Goal: Task Accomplishment & Management: Use online tool/utility

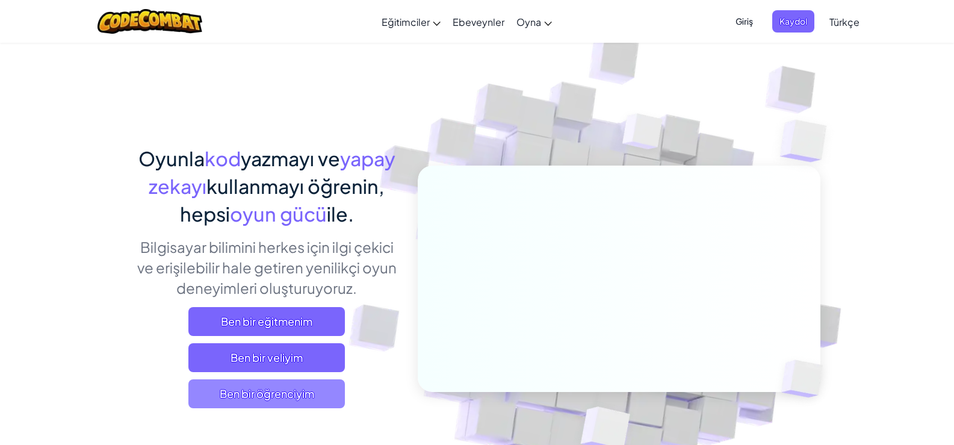
click at [269, 391] on span "Ben bir öğrenciyim" at bounding box center [266, 393] width 157 height 29
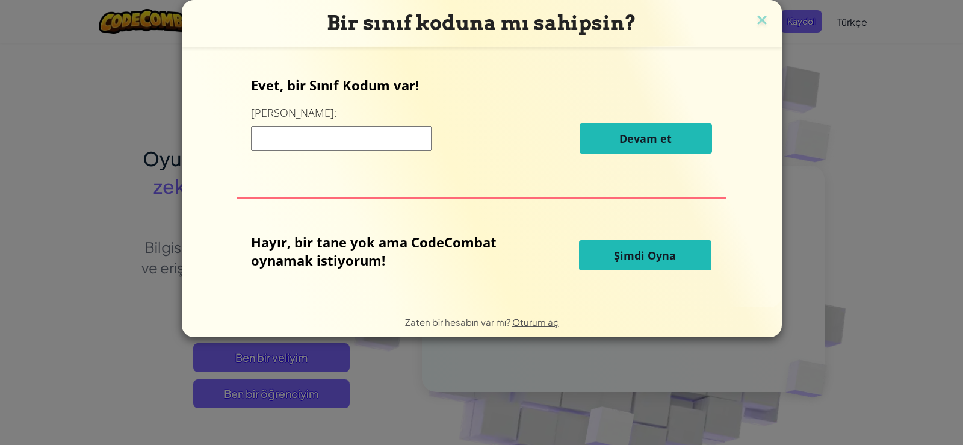
click at [363, 143] on input at bounding box center [341, 138] width 181 height 24
paste input "TypePinRoom"
type input "TypePinRoom"
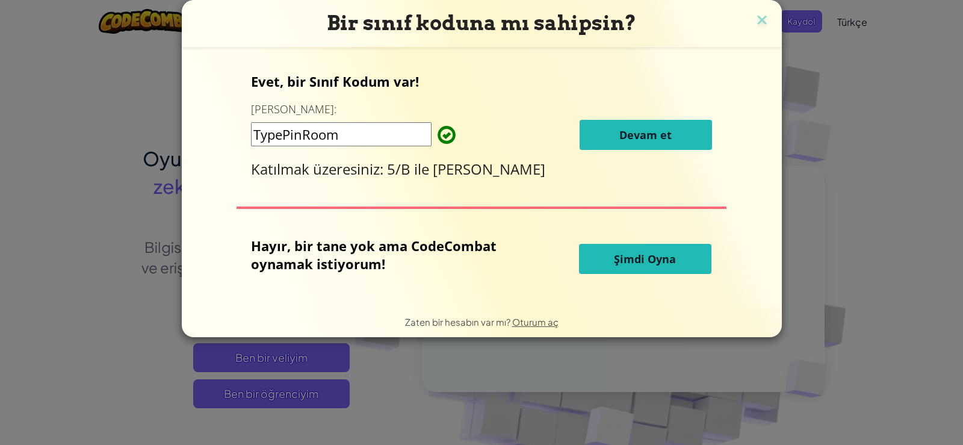
click at [647, 132] on span "Devam et" at bounding box center [645, 135] width 52 height 14
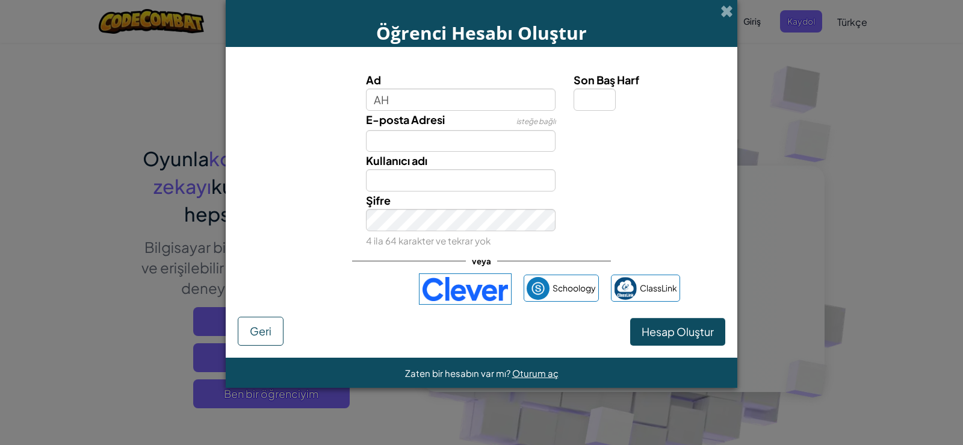
type input "A"
type input "deneme"
type input "Deneme"
click at [594, 95] on input "Son Baş Harf" at bounding box center [595, 99] width 42 height 22
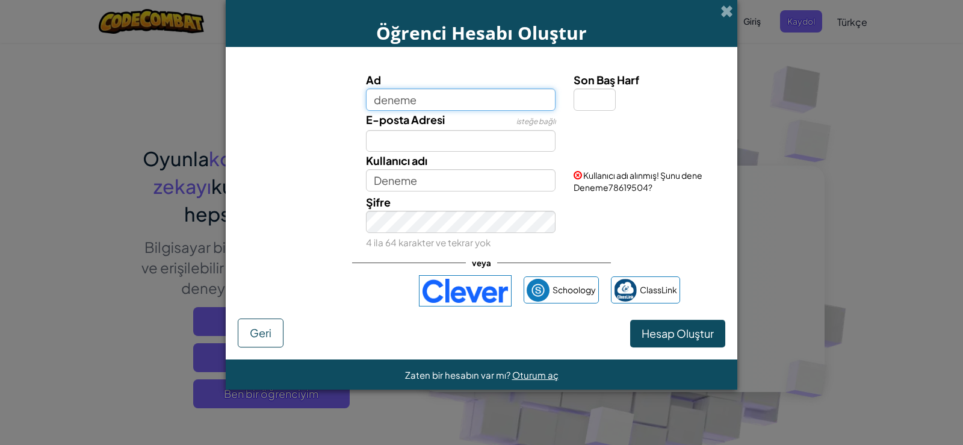
click at [447, 105] on input "deneme" at bounding box center [461, 99] width 190 height 22
type input "deneme12"
type input "Deneme12"
click at [571, 141] on div "E-posta Adresi isteğe bağlı" at bounding box center [482, 132] width 500 height 42
click at [481, 98] on input "deneme12" at bounding box center [461, 99] width 190 height 22
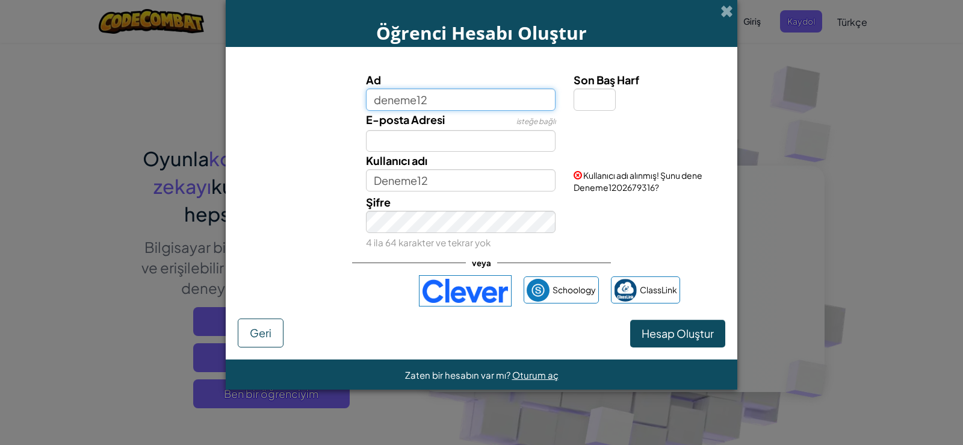
click at [481, 98] on input "deneme12" at bounding box center [461, 99] width 190 height 22
type input "hdenemeh"
type input "Hdenemeh"
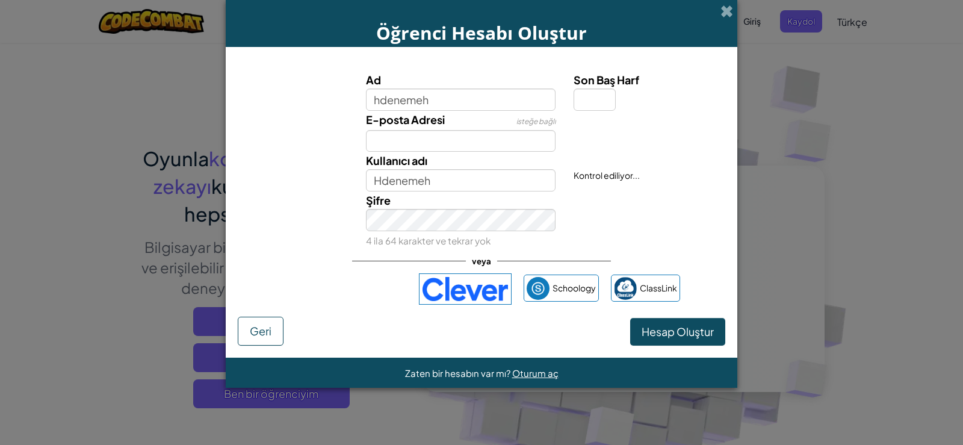
click at [616, 138] on div "E-posta Adresi isteğe bağlı" at bounding box center [482, 132] width 500 height 42
click at [597, 105] on input "Son Baş Harf" at bounding box center [595, 99] width 42 height 22
type input "h"
type input "HdenemehH"
click at [525, 195] on div "Şifre 4 ila 64 karakter ve tekrar yok" at bounding box center [461, 220] width 208 height 58
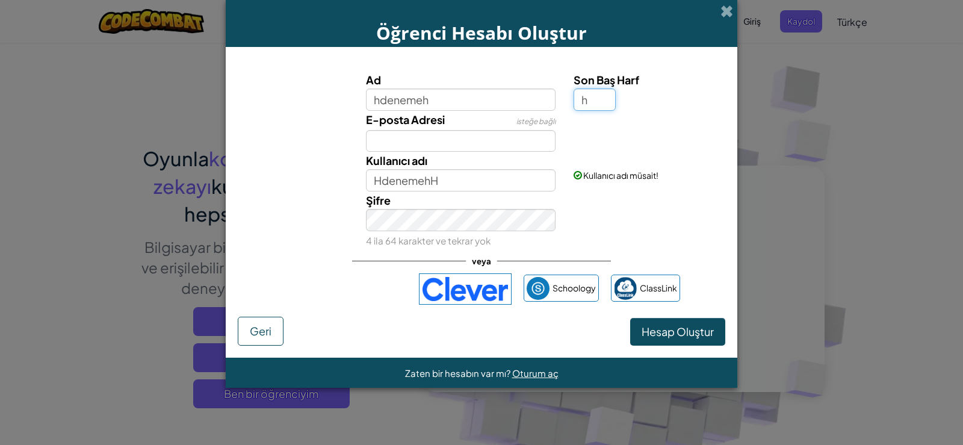
click at [606, 107] on input "h" at bounding box center [595, 99] width 42 height 22
type input "h"
click at [476, 150] on input "E-posta Adresi" at bounding box center [461, 141] width 190 height 22
click at [475, 175] on input "HdenemehH" at bounding box center [461, 180] width 190 height 22
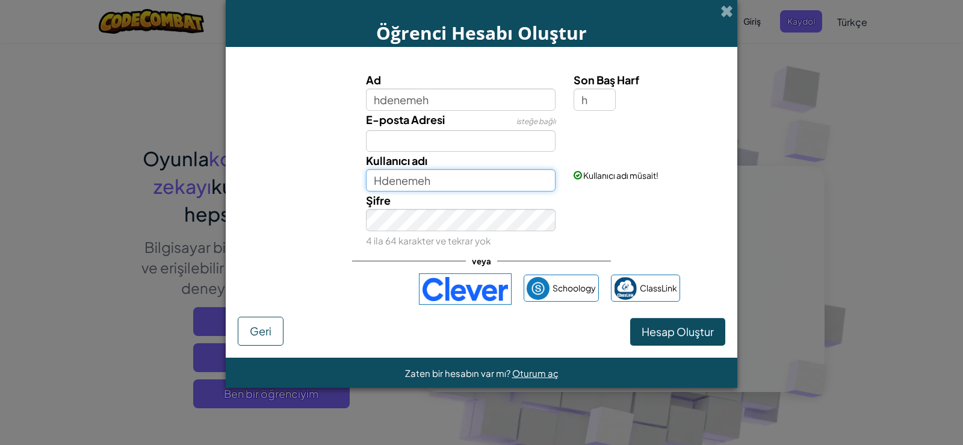
type input "Hdenemeh"
click at [483, 205] on div "Şifre 4 ila 64 karakter ve tekrar yok" at bounding box center [461, 220] width 208 height 58
click at [674, 228] on div "Şifre 4 ila 64 karakter ve tekrar yok" at bounding box center [482, 220] width 500 height 58
click at [673, 338] on button "Hesap Oluştur" at bounding box center [677, 332] width 95 height 28
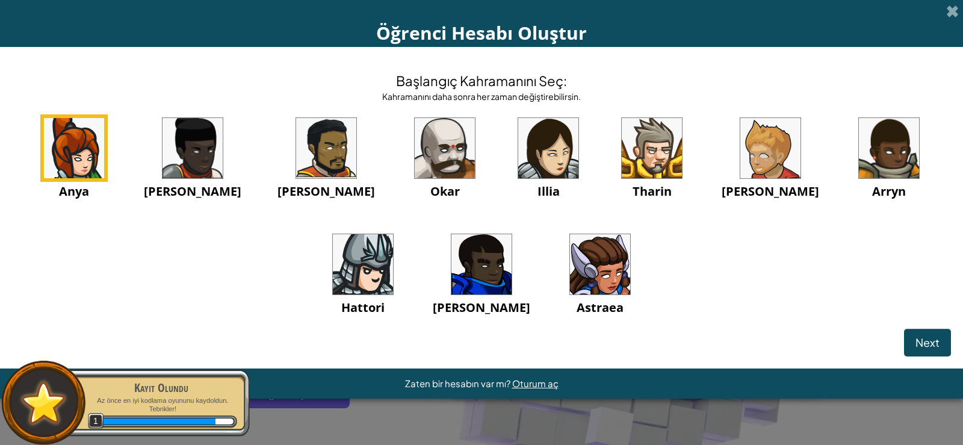
click at [622, 149] on img at bounding box center [652, 148] width 60 height 60
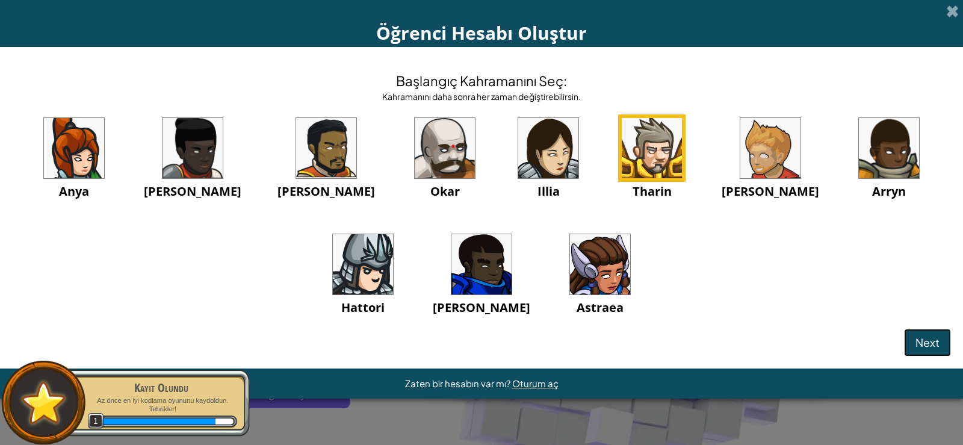
click at [921, 344] on span "Next" at bounding box center [928, 342] width 24 height 14
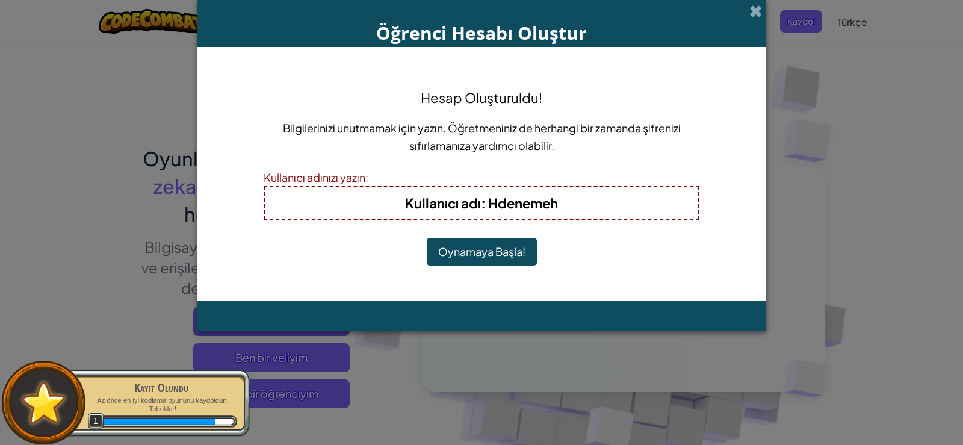
click at [515, 253] on button "Oynamaya Başla!" at bounding box center [482, 252] width 110 height 28
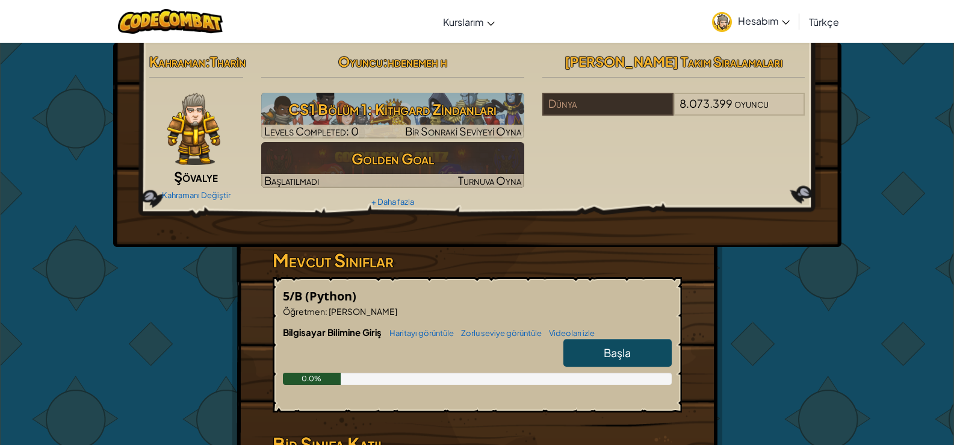
click at [586, 367] on link "Başla" at bounding box center [617, 353] width 108 height 28
select select "tr"
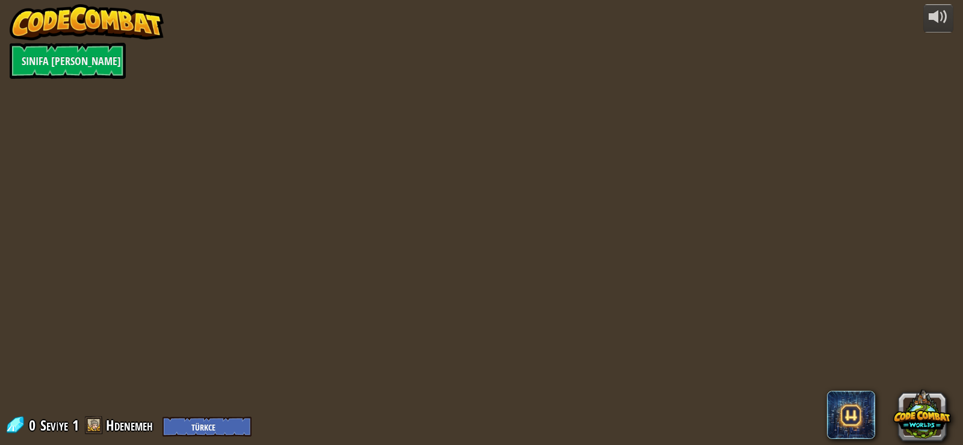
select select "tr"
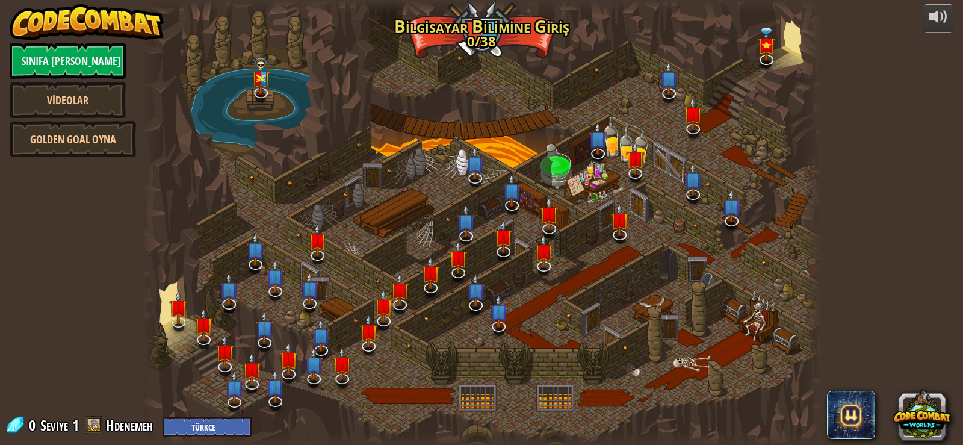
select select "tr"
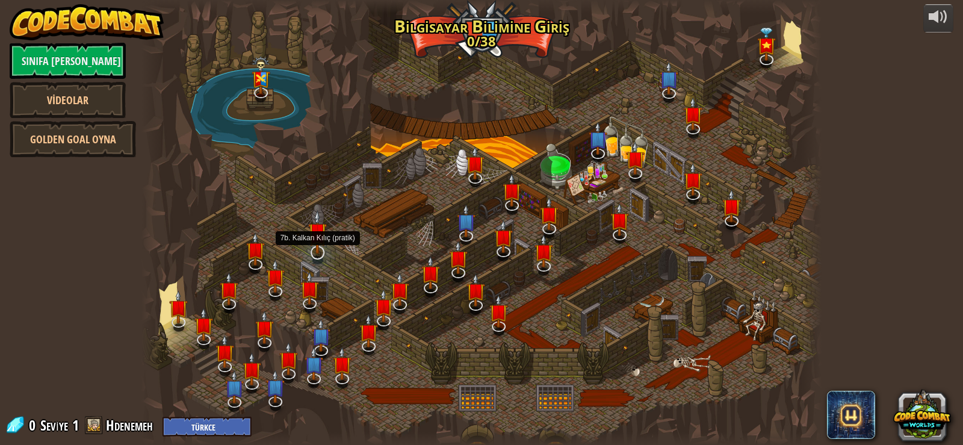
select select "tr"
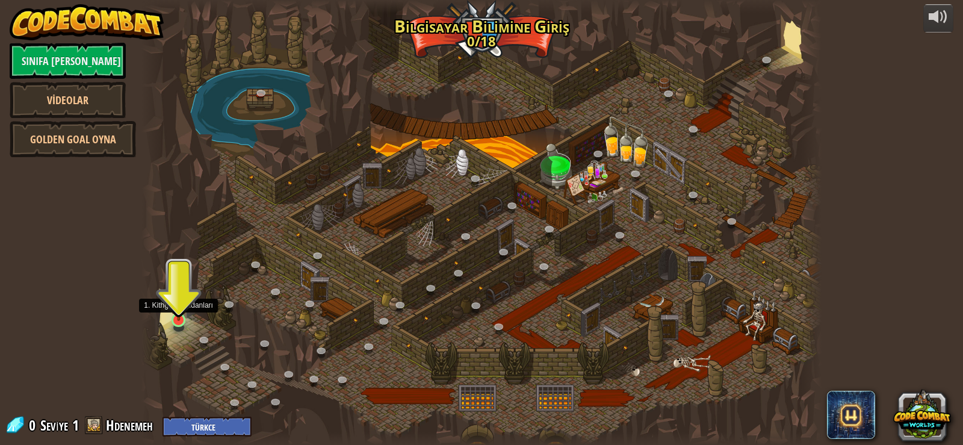
click at [177, 308] on img at bounding box center [178, 301] width 17 height 39
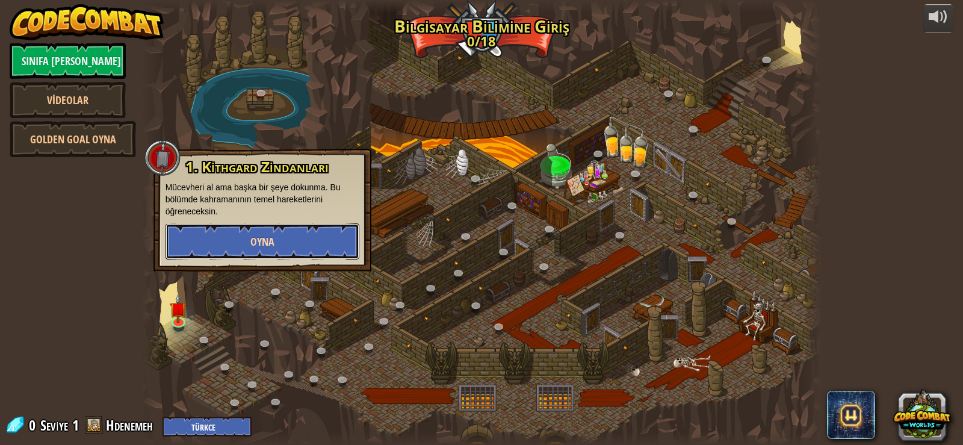
click at [255, 244] on span "Oyna" at bounding box center [262, 241] width 24 height 15
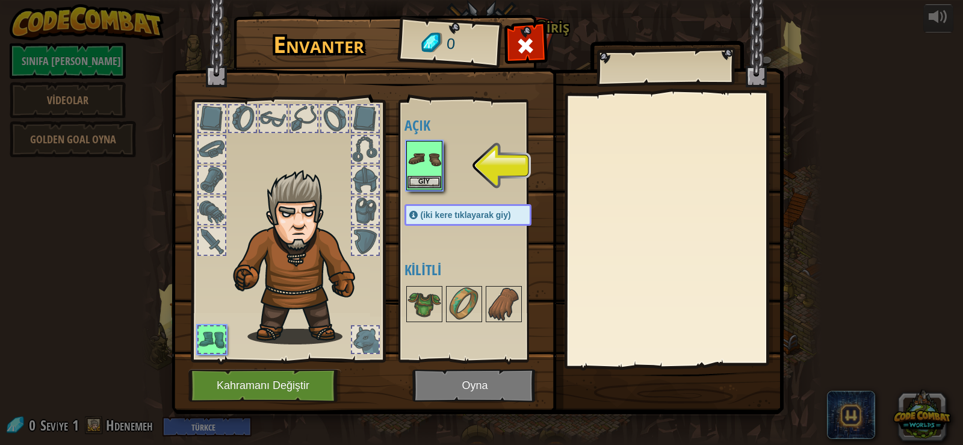
drag, startPoint x: 427, startPoint y: 157, endPoint x: 421, endPoint y: 161, distance: 7.7
click at [423, 161] on img at bounding box center [425, 159] width 34 height 34
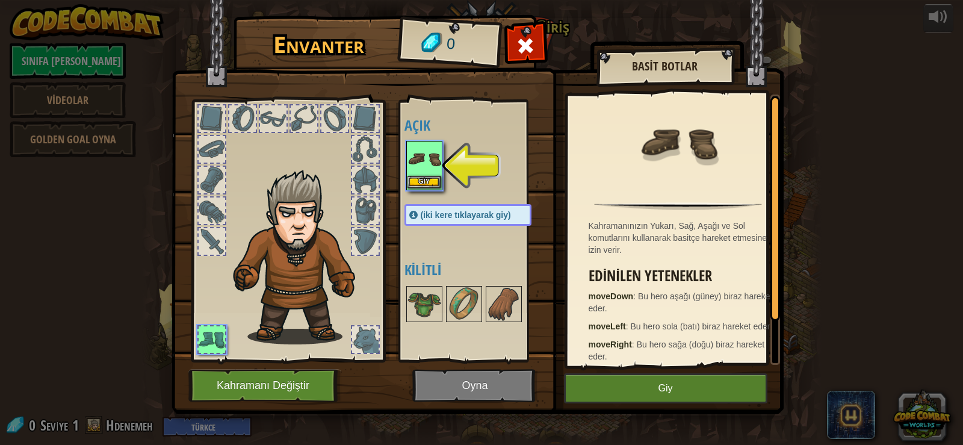
click at [430, 161] on img at bounding box center [425, 159] width 34 height 34
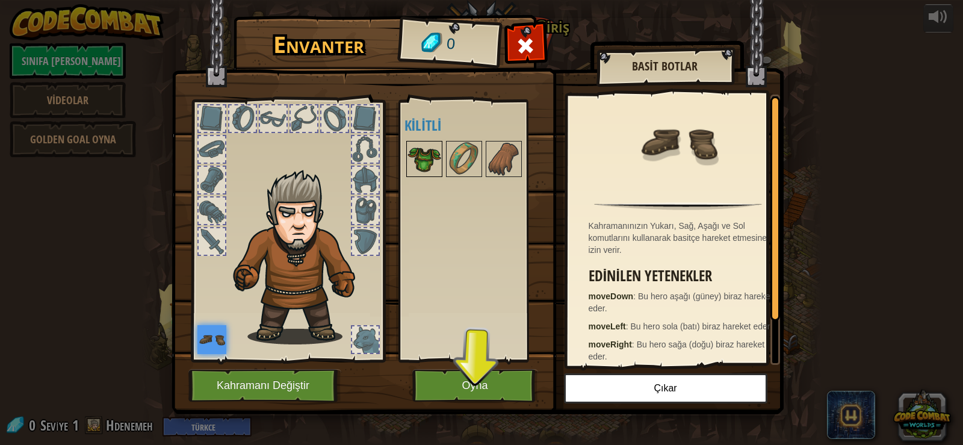
drag, startPoint x: 430, startPoint y: 161, endPoint x: 425, endPoint y: 170, distance: 9.7
click at [425, 170] on img at bounding box center [425, 159] width 34 height 34
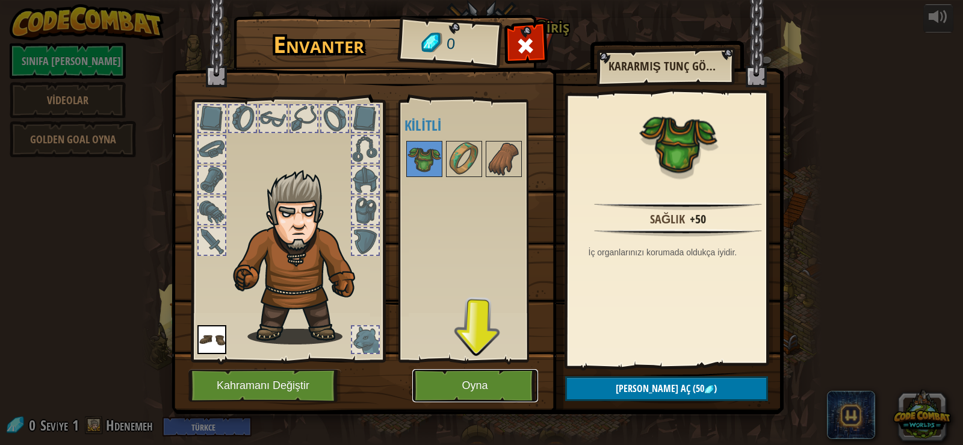
click at [476, 381] on button "Oyna" at bounding box center [475, 385] width 126 height 33
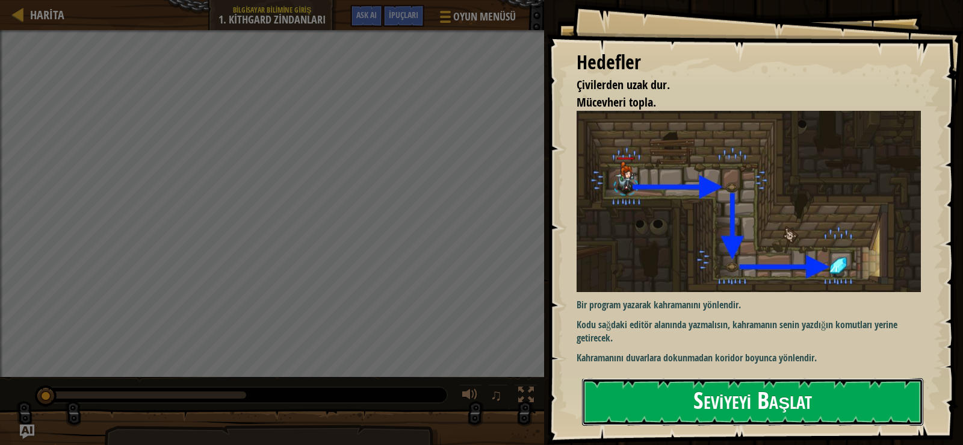
click at [687, 402] on button "Seviyeyi Başlat" at bounding box center [752, 402] width 341 height 48
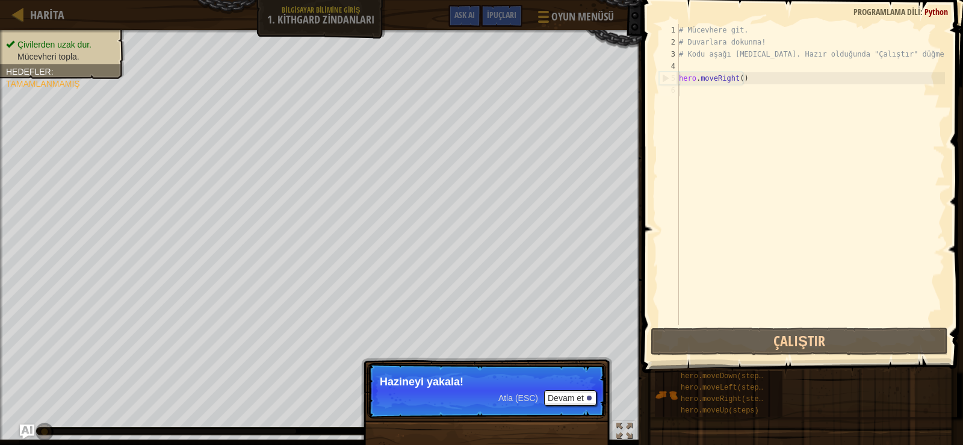
click at [489, 388] on p "Atla (ESC) [PERSON_NAME] et Hazineyi yakala!" at bounding box center [486, 390] width 239 height 55
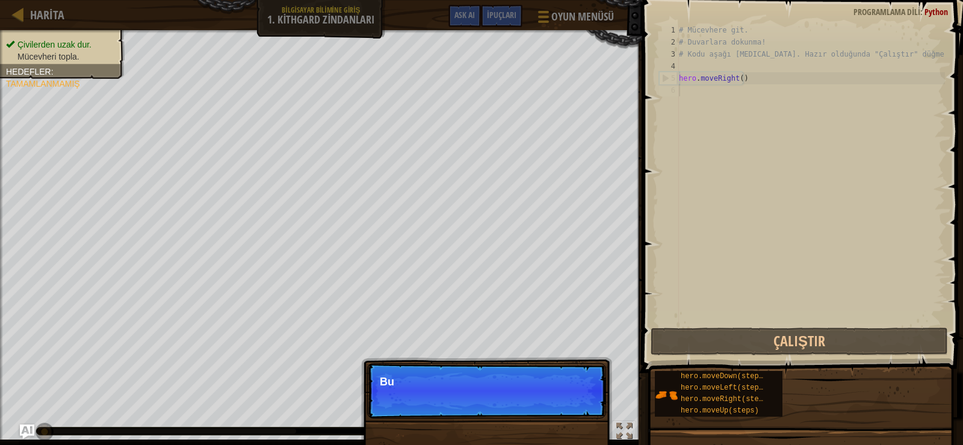
scroll to position [5, 0]
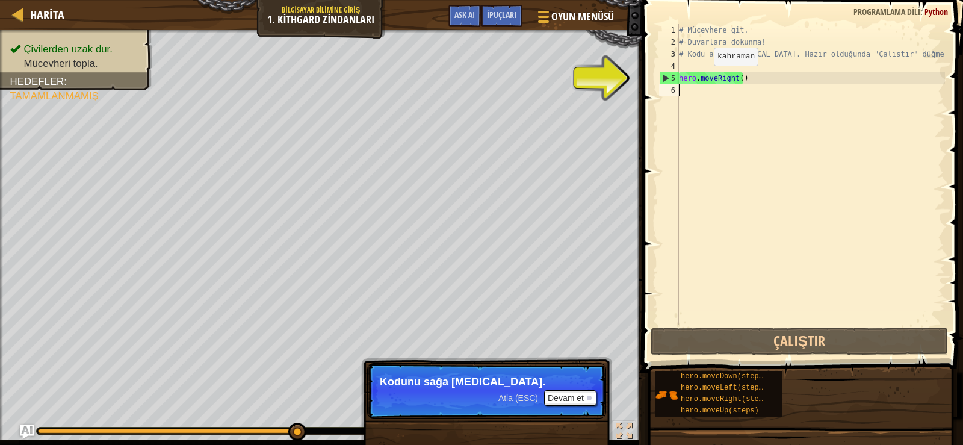
click at [704, 78] on div "# Mücevhere git. # Duvarlara dokunma! # Kodu aşağı [MEDICAL_DATA]. Hazır olduğu…" at bounding box center [811, 186] width 268 height 325
click at [775, 79] on div "# Mücevhere git. # Duvarlara dokunma! # Kodu aşağı [MEDICAL_DATA]. Hazır olduğu…" at bounding box center [811, 186] width 268 height 325
click at [550, 402] on button "Devam et" at bounding box center [570, 398] width 52 height 16
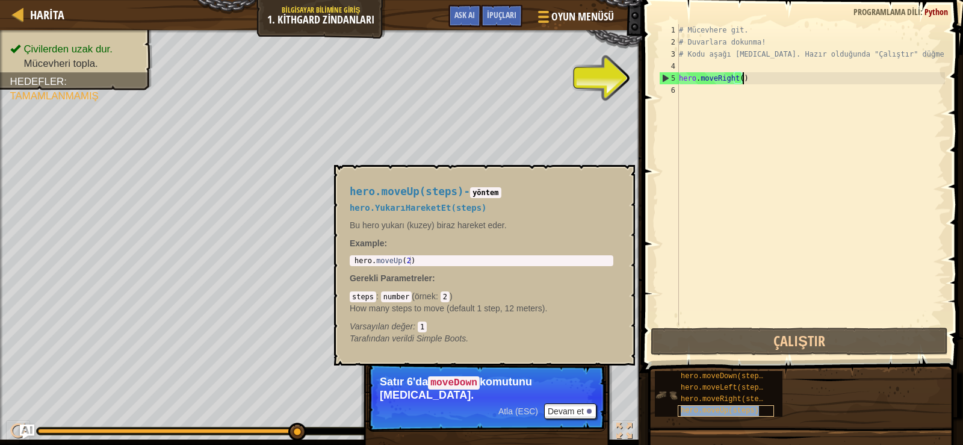
click at [732, 412] on span "hero.moveUp(steps)" at bounding box center [720, 410] width 78 height 8
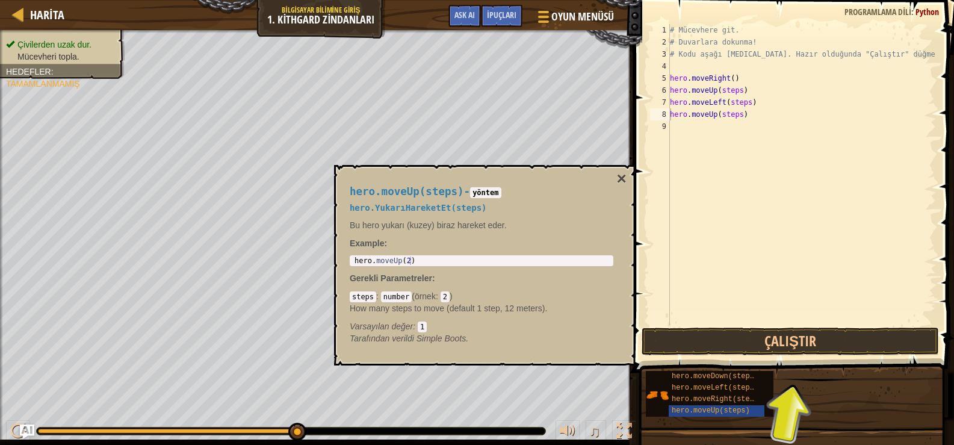
click at [762, 356] on span at bounding box center [795, 169] width 330 height 408
click at [621, 178] on button "×" at bounding box center [622, 178] width 10 height 17
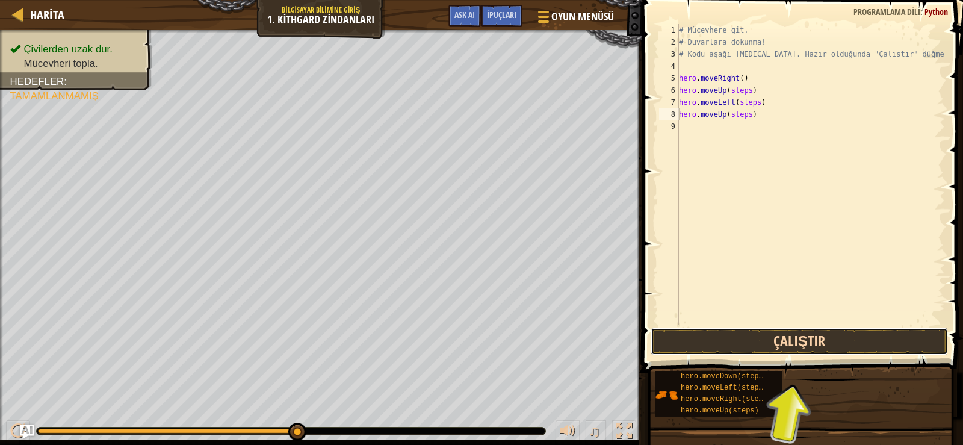
click at [723, 332] on button "Çalıştır" at bounding box center [799, 341] width 297 height 28
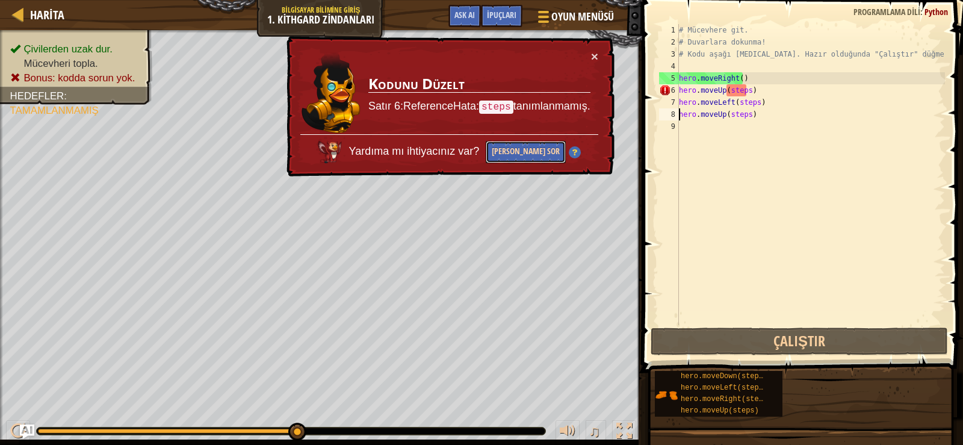
click at [522, 151] on button "[PERSON_NAME] Sor" at bounding box center [526, 152] width 80 height 22
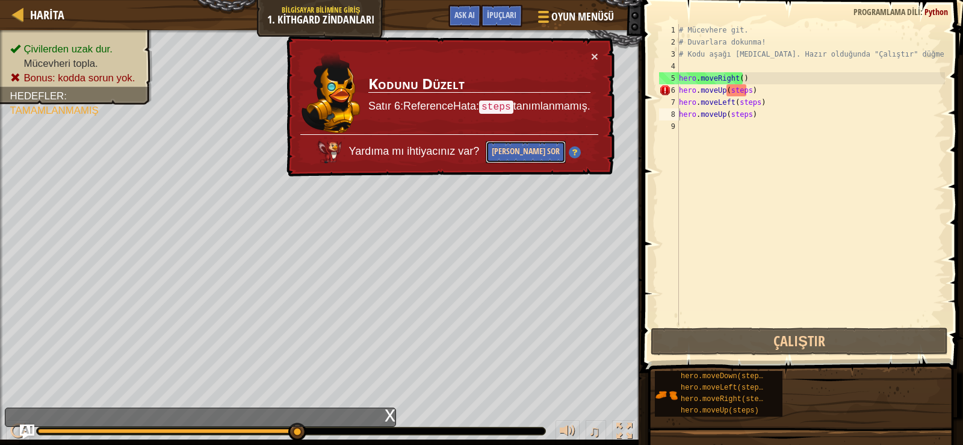
click at [524, 154] on button "[PERSON_NAME] Sor" at bounding box center [526, 152] width 80 height 22
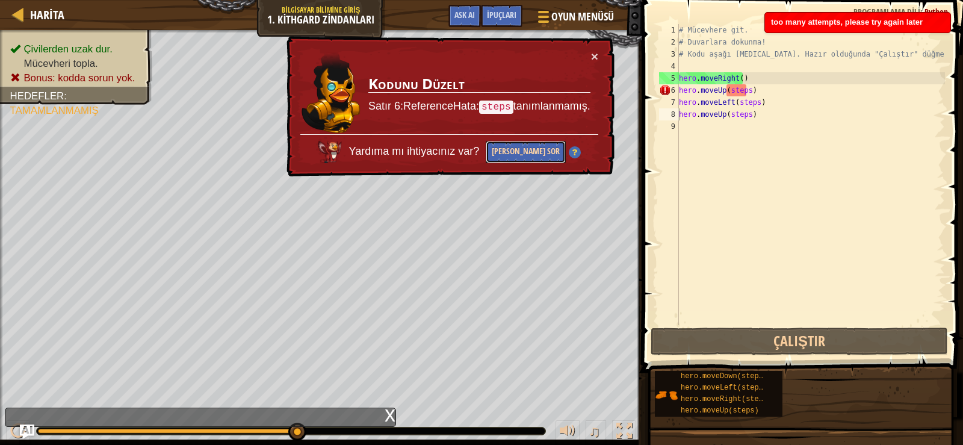
click at [524, 154] on button "[PERSON_NAME] Sor" at bounding box center [526, 152] width 80 height 22
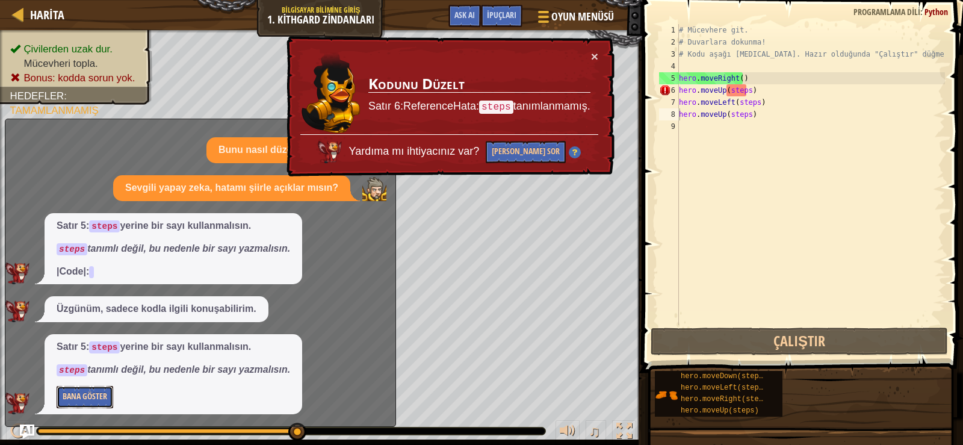
click at [81, 400] on button "Bana Göster" at bounding box center [85, 397] width 57 height 22
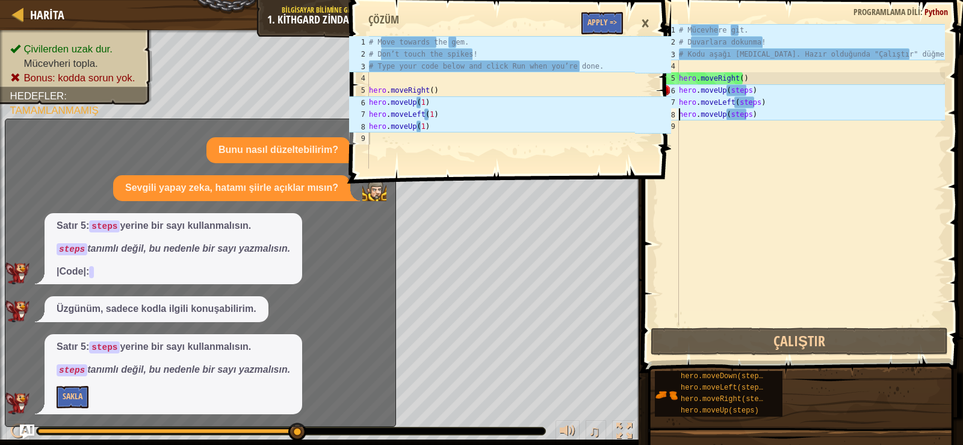
click at [742, 91] on div "# Mücevhere git. # Duvarlara dokunma! # Kodu aşağı [MEDICAL_DATA]. Hazır olduğu…" at bounding box center [811, 186] width 268 height 325
click at [745, 90] on div "# Mücevhere git. # Duvarlara dokunma! # Kodu aşağı [MEDICAL_DATA]. Hazır olduğu…" at bounding box center [811, 186] width 268 height 325
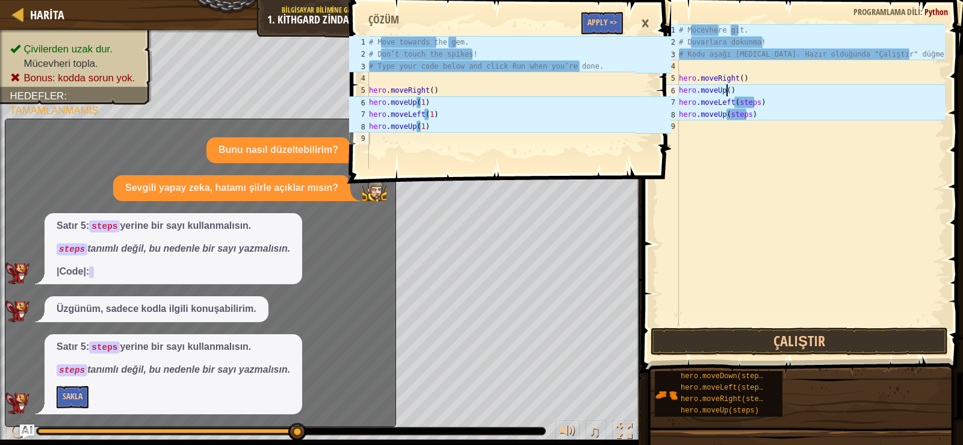
scroll to position [5, 4]
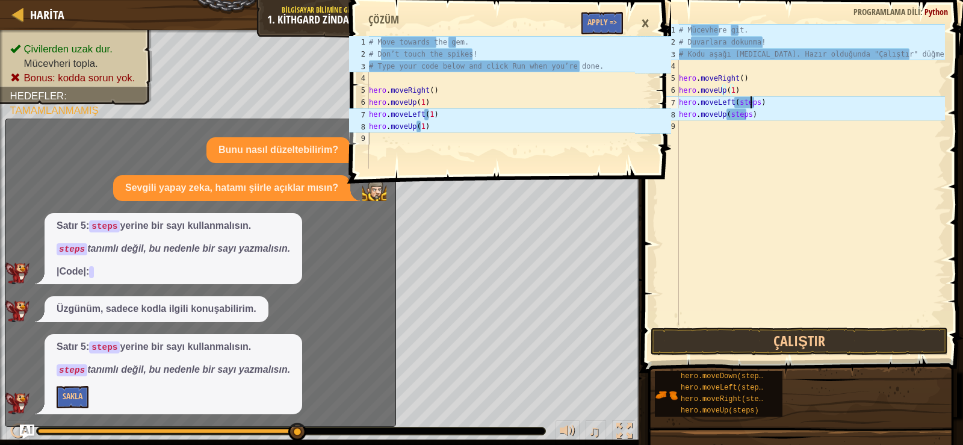
click at [751, 106] on div "# Mücevhere git. # Duvarlara dokunma! # Kodu aşağı [MEDICAL_DATA]. Hazır olduğu…" at bounding box center [811, 186] width 268 height 325
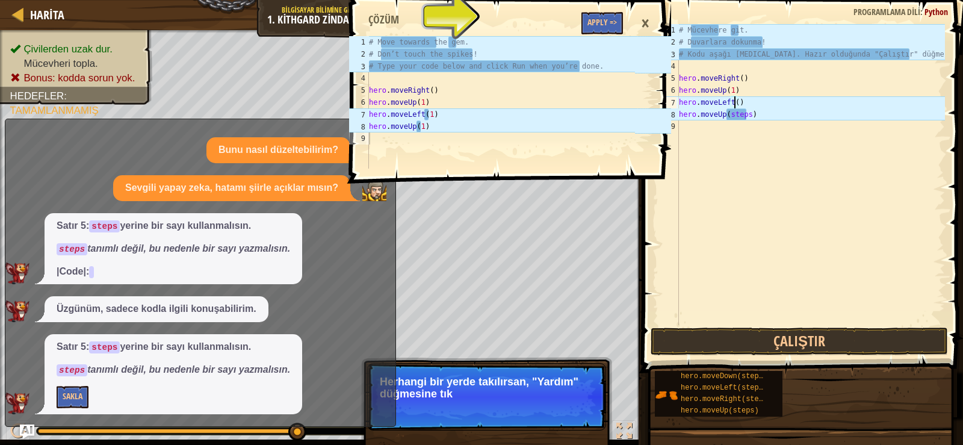
scroll to position [5, 4]
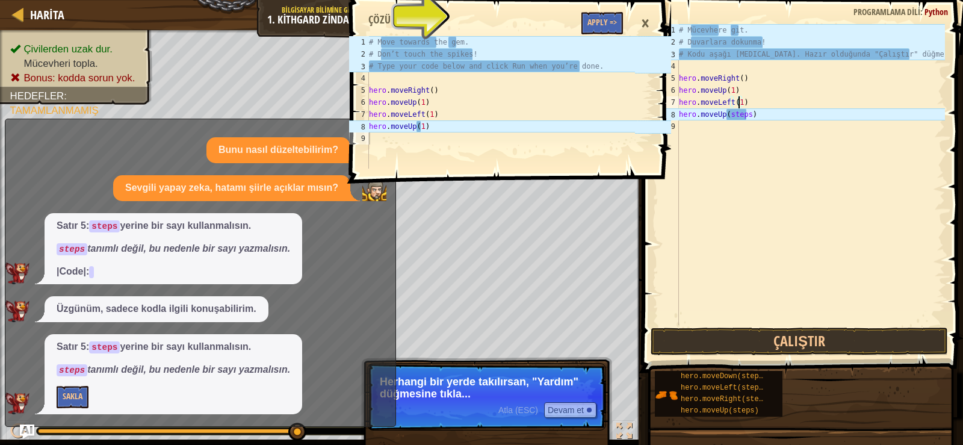
click at [746, 114] on div "# Mücevhere git. # Duvarlara dokunma! # Kodu aşağı [MEDICAL_DATA]. Hazır olduğu…" at bounding box center [811, 186] width 268 height 325
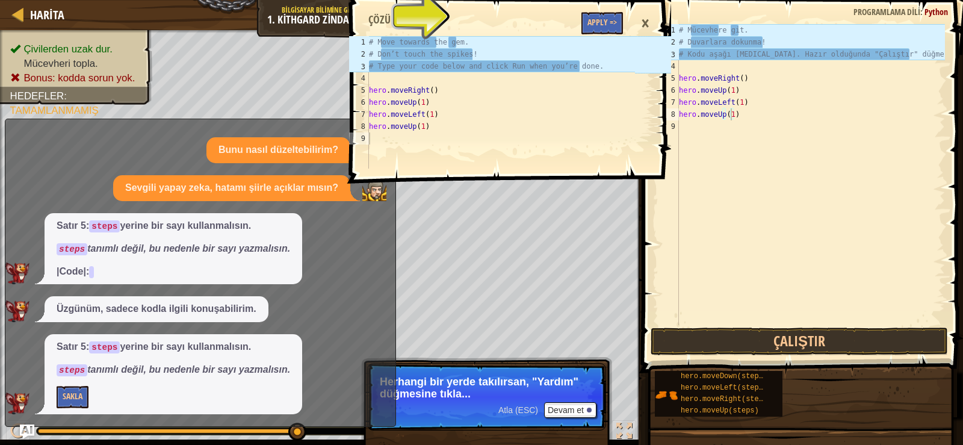
click at [646, 20] on div "×" at bounding box center [645, 24] width 20 height 28
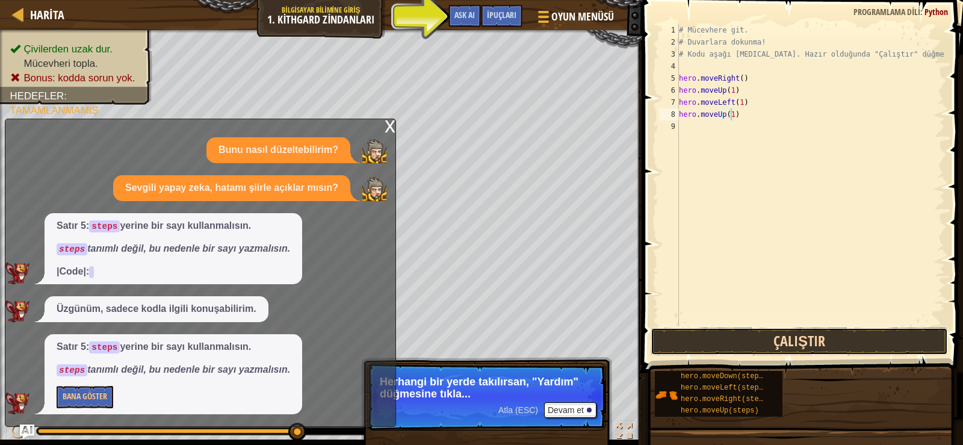
click at [793, 345] on button "Çalıştır" at bounding box center [799, 341] width 297 height 28
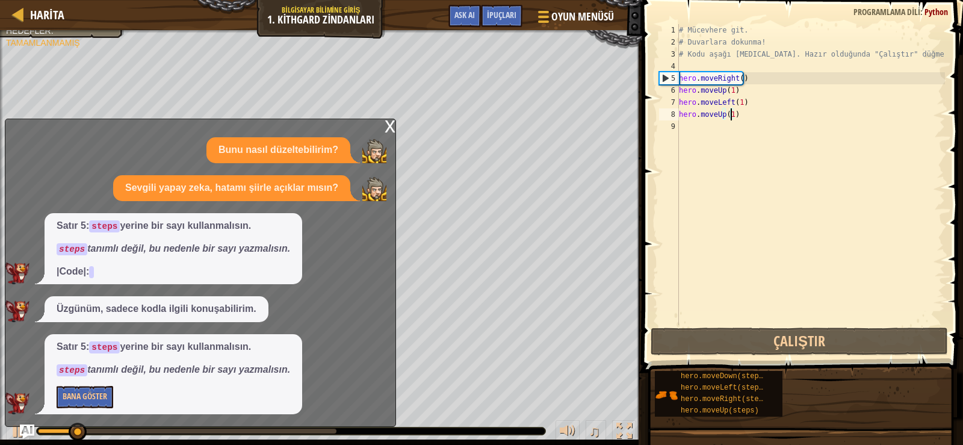
click at [387, 128] on div "x" at bounding box center [390, 125] width 11 height 12
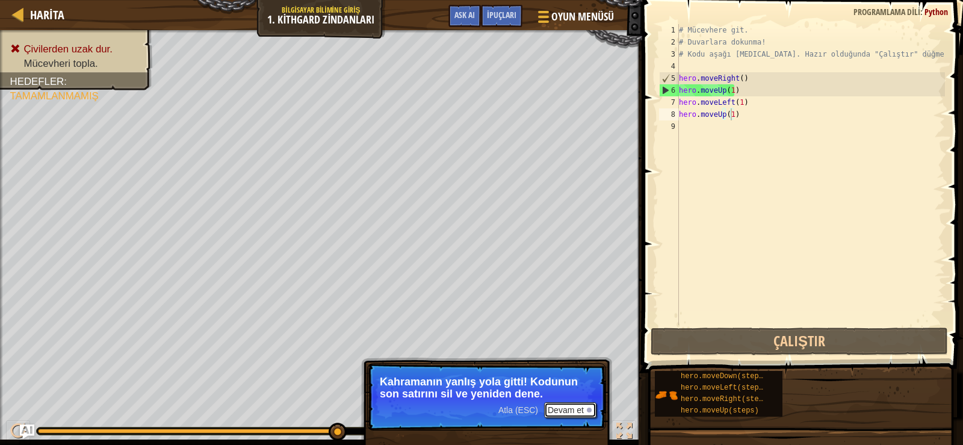
click at [553, 410] on button "Devam et" at bounding box center [570, 410] width 52 height 16
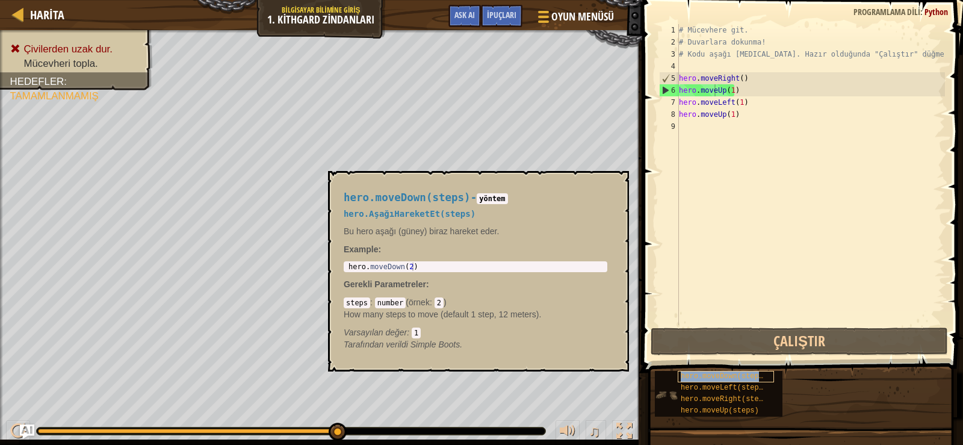
type textarea "hero.movehero.moveDown(steps)Up(1)"
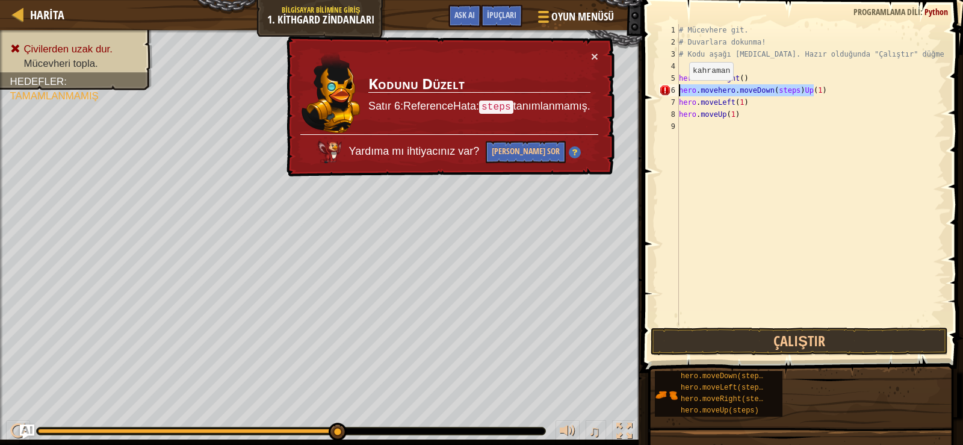
drag, startPoint x: 823, startPoint y: 89, endPoint x: 666, endPoint y: 93, distance: 157.2
click at [666, 93] on div "hero.movehero.moveDown(steps)Up(1) 1 2 3 4 5 6 7 8 9 # Mücevhere git. # Duvarla…" at bounding box center [801, 174] width 288 height 301
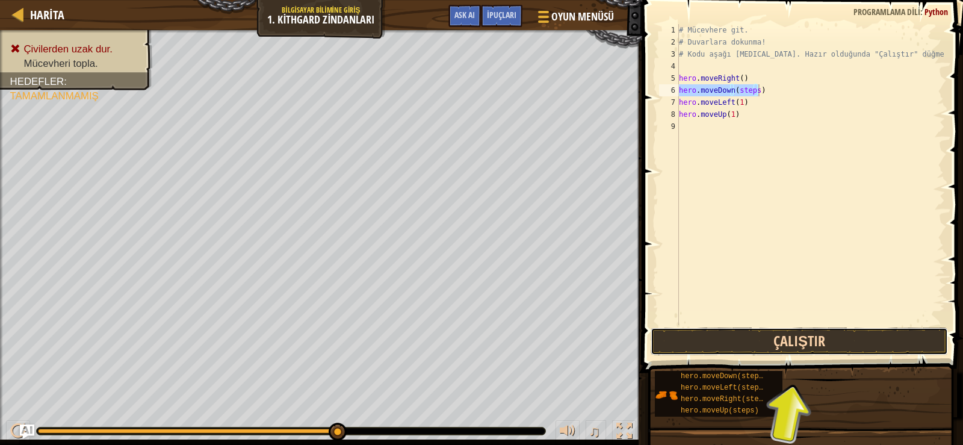
click at [703, 337] on button "Çalıştır" at bounding box center [799, 341] width 297 height 28
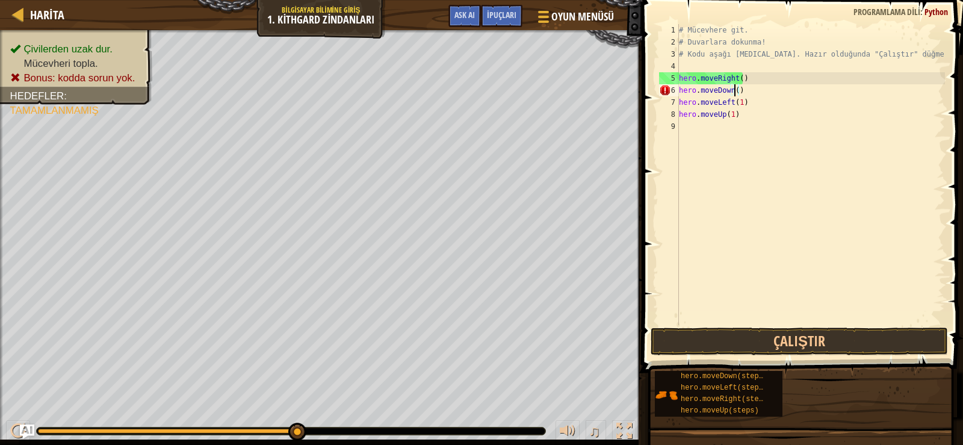
scroll to position [5, 4]
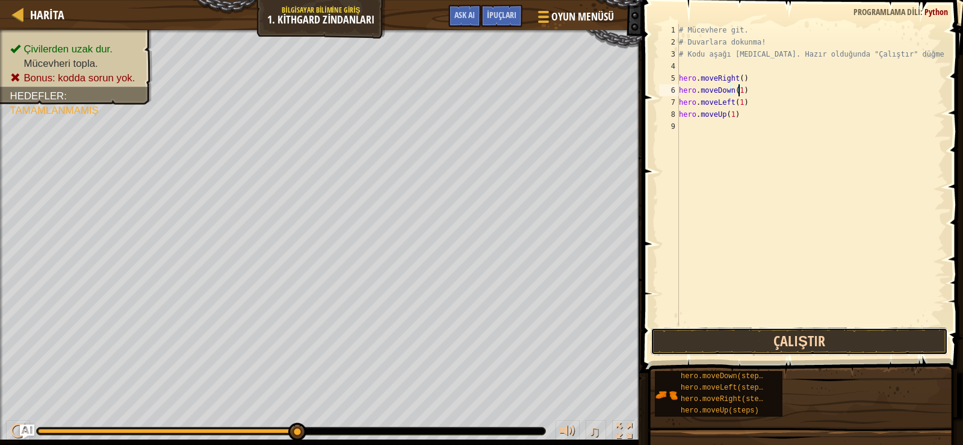
click at [781, 338] on button "Çalıştır" at bounding box center [799, 341] width 297 height 28
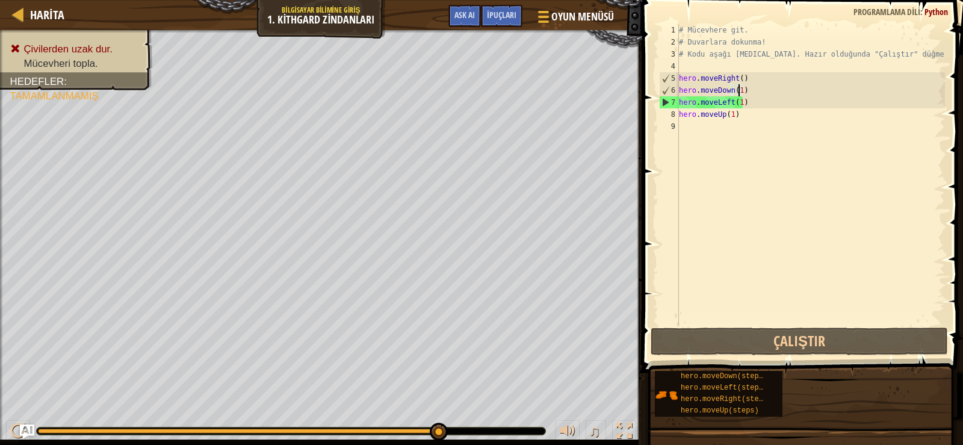
click at [739, 114] on div "# Mücevhere git. # Duvarlara dokunma! # Kodu aşağı [MEDICAL_DATA]. Hazır olduğu…" at bounding box center [811, 186] width 268 height 325
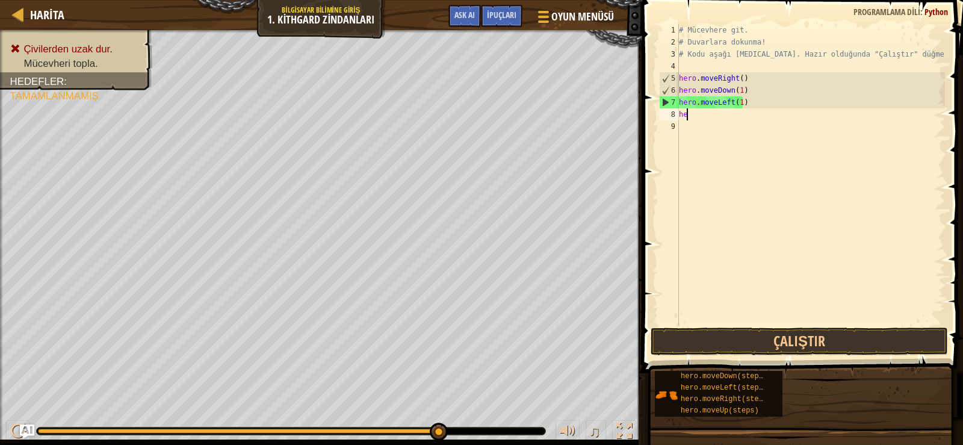
scroll to position [5, 0]
type textarea "h"
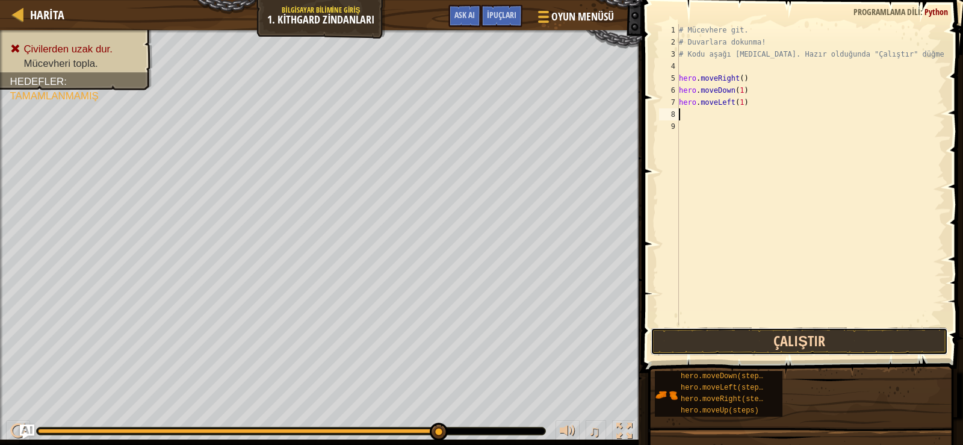
click at [761, 333] on button "Çalıştır" at bounding box center [799, 341] width 297 height 28
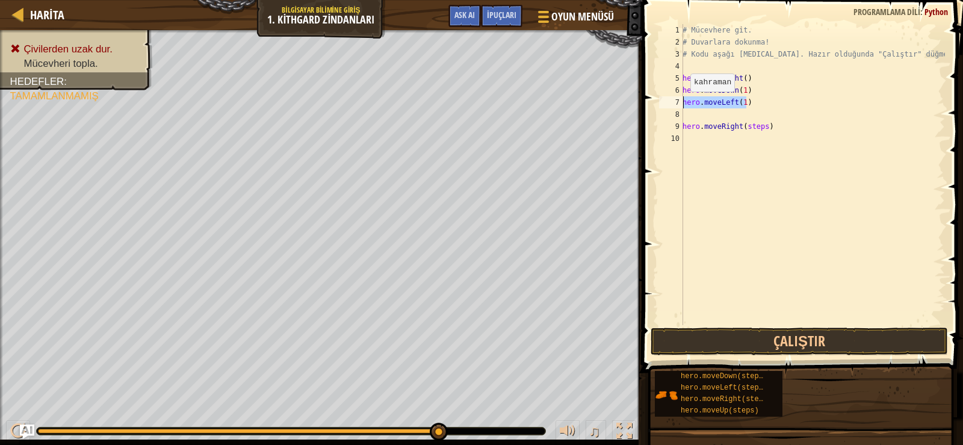
drag, startPoint x: 763, startPoint y: 101, endPoint x: 681, endPoint y: 104, distance: 82.5
click at [681, 104] on div "hero.moveRight(steps) 1 2 3 4 5 6 7 8 9 10 # Mücevhere git. # Duvarlara dokunma…" at bounding box center [801, 174] width 288 height 301
type textarea "hero.moveLeft(1)"
click at [683, 126] on div "# Mücevhere git. # Duvarlara dokunma! # Kodu aşağı [MEDICAL_DATA]. Hazır olduğu…" at bounding box center [812, 186] width 265 height 325
click at [753, 105] on div "# Mücevhere git. # Duvarlara dokunma! # Kodu aşağı [MEDICAL_DATA]. Hazır olduğu…" at bounding box center [811, 186] width 268 height 325
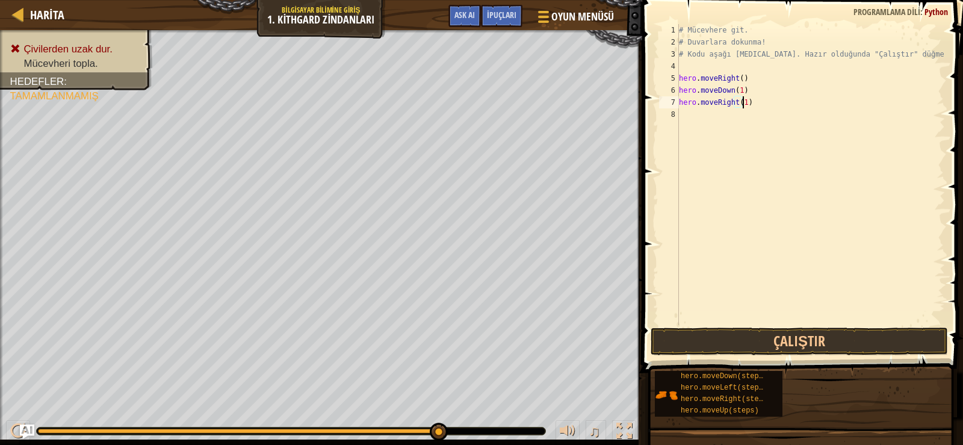
scroll to position [5, 5]
type textarea "hero.moveRight(1)"
click at [787, 341] on button "Çalıştır" at bounding box center [799, 341] width 297 height 28
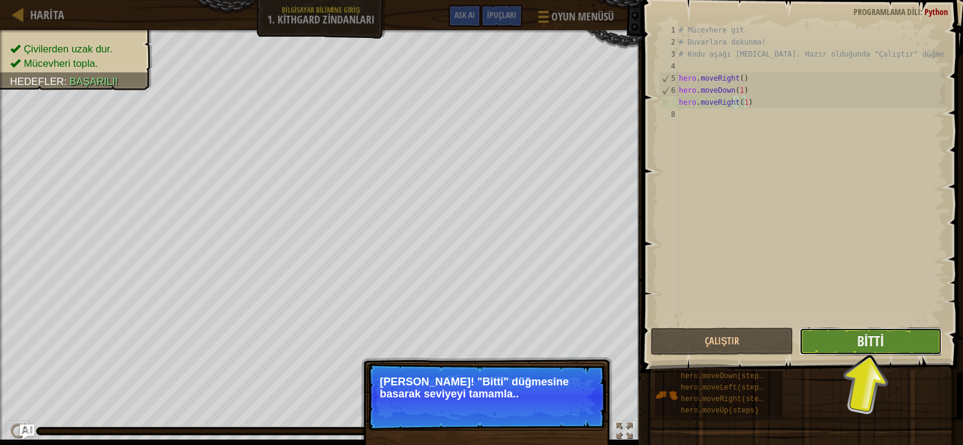
click at [894, 347] on button "Bitti" at bounding box center [870, 341] width 143 height 28
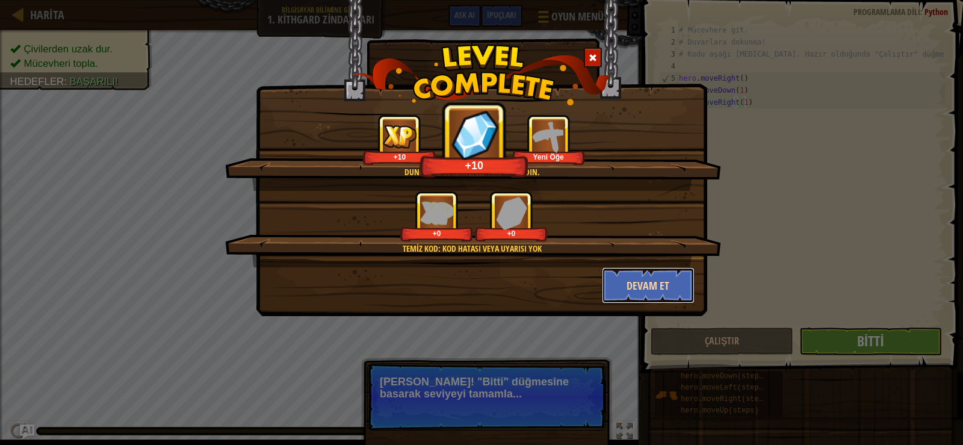
click at [631, 282] on button "Devam et" at bounding box center [648, 285] width 93 height 36
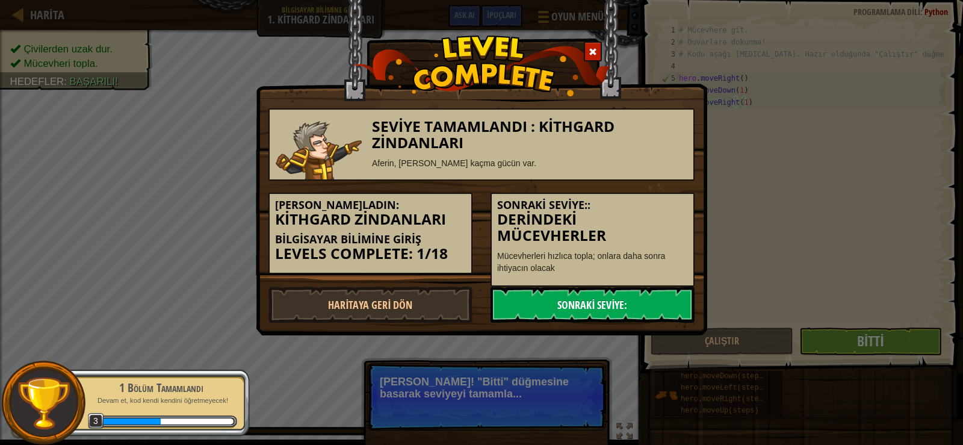
click at [588, 306] on link "Sonraki Seviye:" at bounding box center [593, 305] width 204 height 36
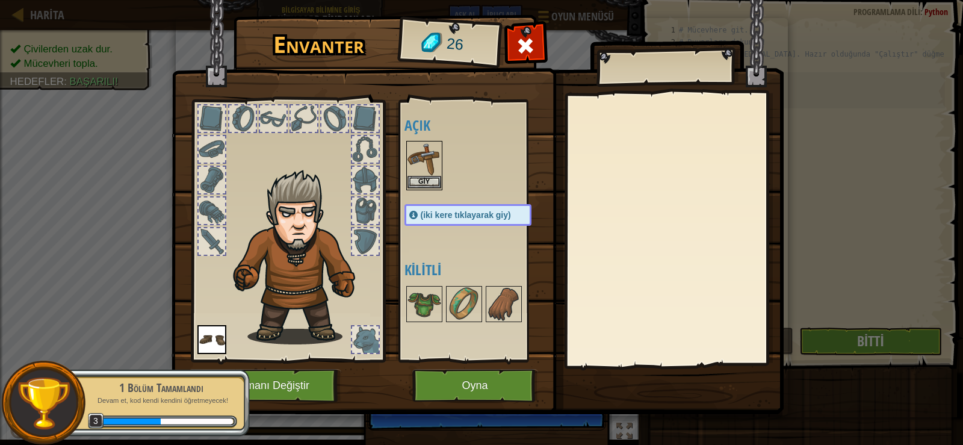
click at [430, 146] on img at bounding box center [425, 159] width 34 height 34
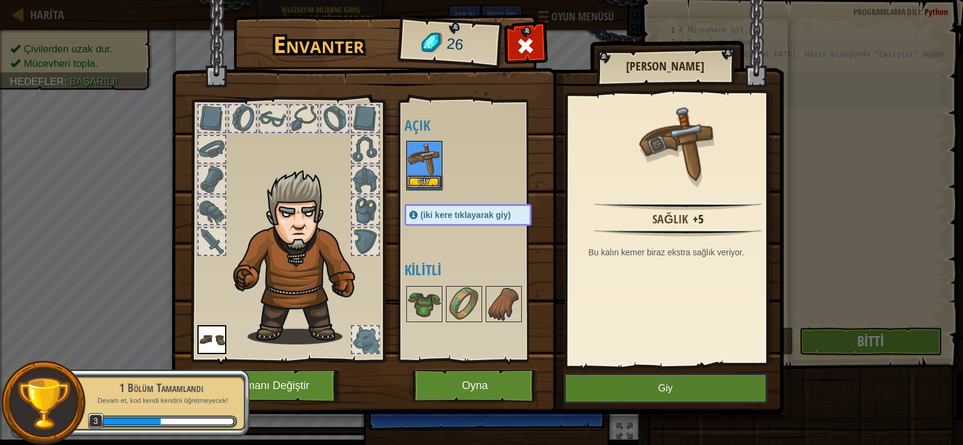
click at [429, 147] on img at bounding box center [425, 159] width 34 height 34
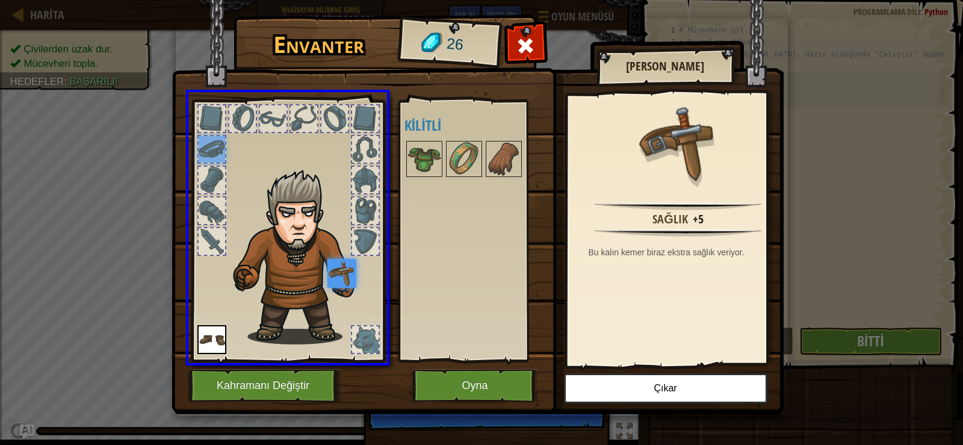
drag, startPoint x: 226, startPoint y: 160, endPoint x: 349, endPoint y: 280, distance: 171.5
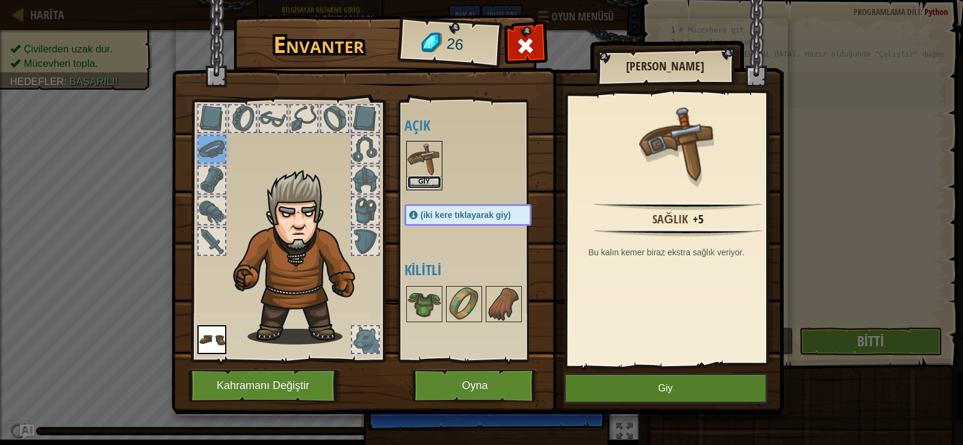
click at [429, 180] on button "Giy" at bounding box center [425, 182] width 34 height 13
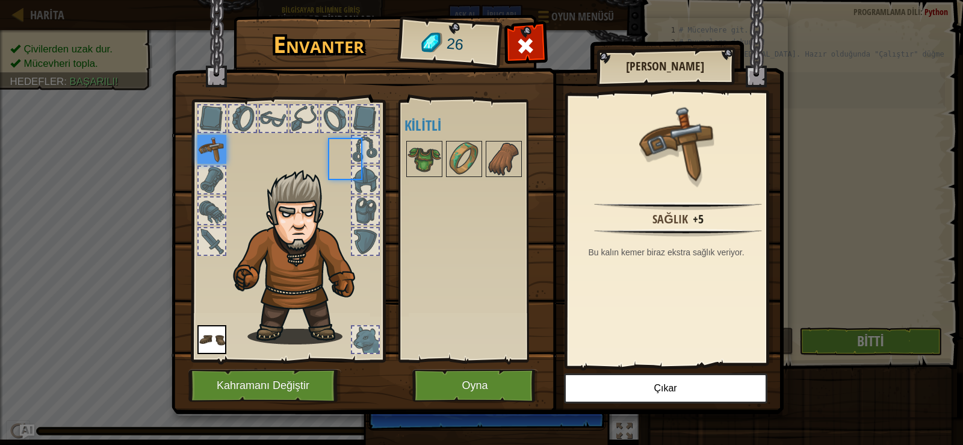
click at [429, 180] on div "Açık [PERSON_NAME] (iki kere tıklayarak giy) Kilitli" at bounding box center [480, 230] width 151 height 251
click at [460, 164] on img at bounding box center [464, 159] width 34 height 34
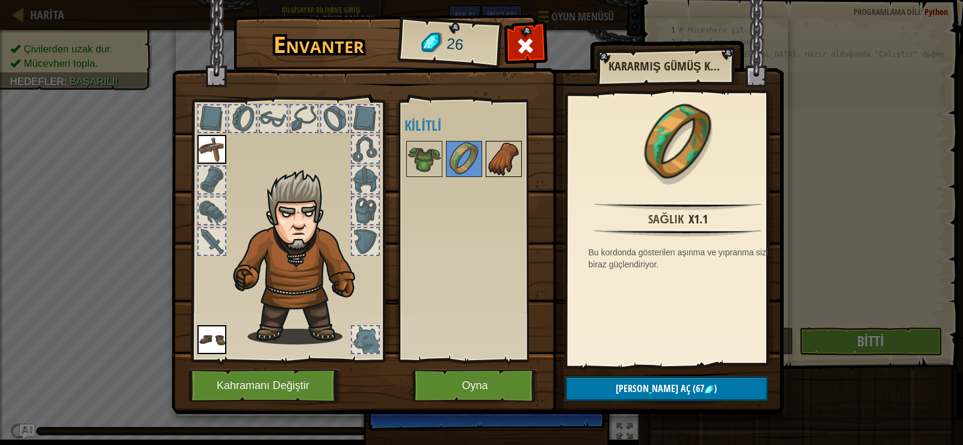
click at [500, 161] on img at bounding box center [504, 159] width 34 height 34
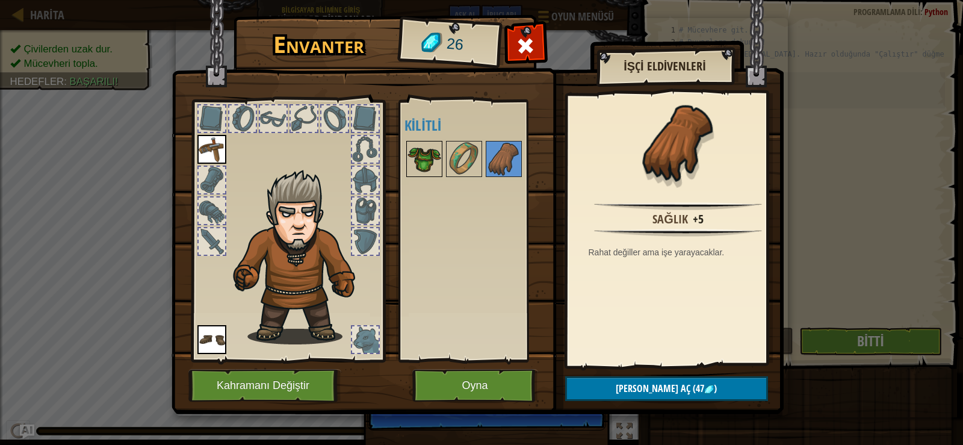
click at [432, 163] on img at bounding box center [425, 159] width 34 height 34
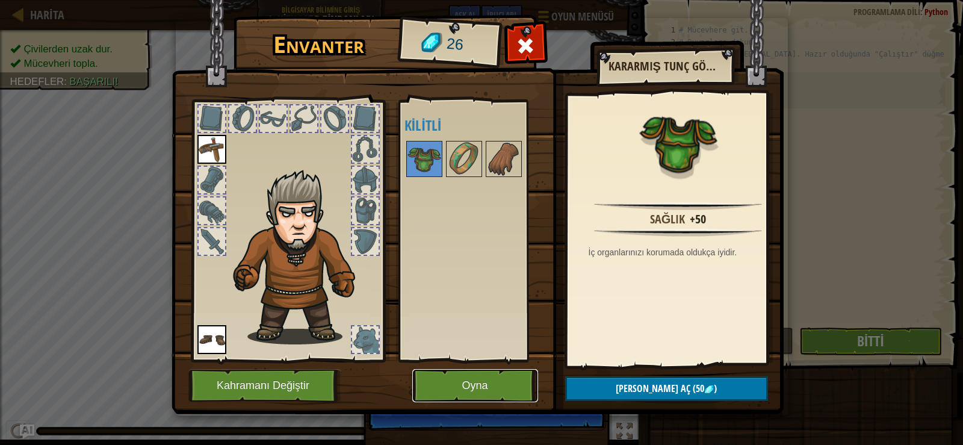
click at [501, 382] on button "Oyna" at bounding box center [475, 385] width 126 height 33
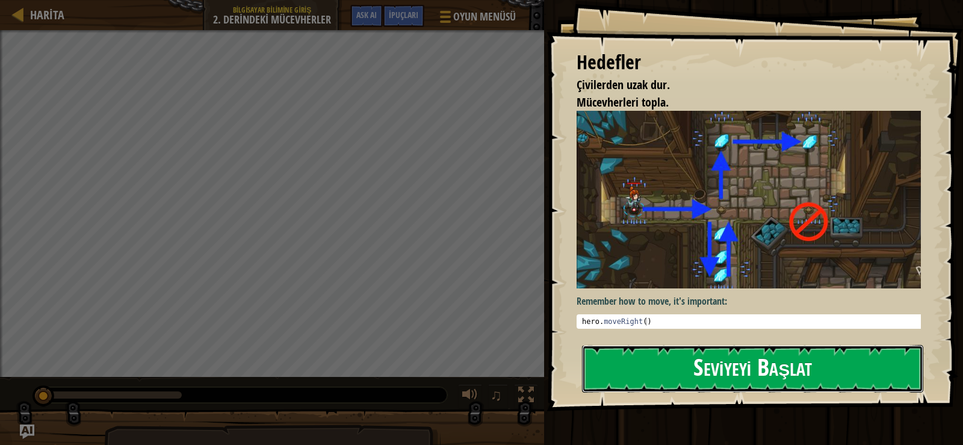
click at [687, 374] on button "Seviyeyi Başlat" at bounding box center [752, 369] width 341 height 48
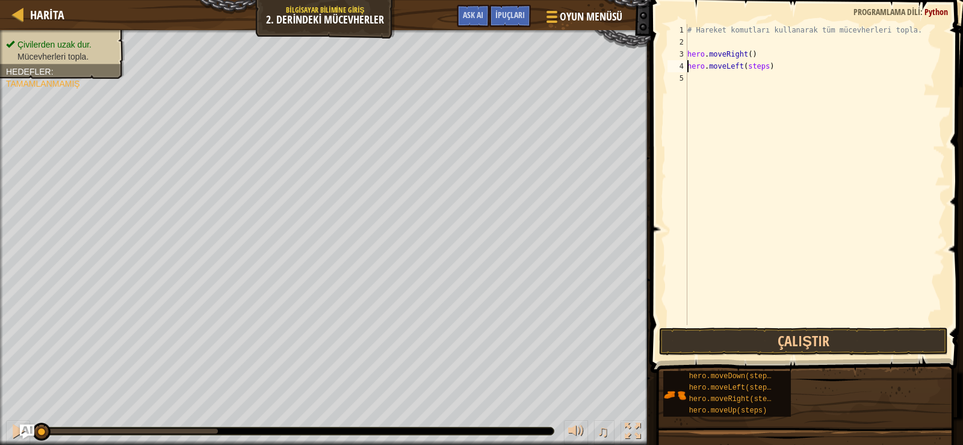
click at [763, 69] on div "# Hareket komutları kullanarak tüm mücevherleri topla. hero . moveRight ( ) her…" at bounding box center [815, 186] width 260 height 325
click at [740, 341] on button "Çalıştır" at bounding box center [803, 341] width 289 height 28
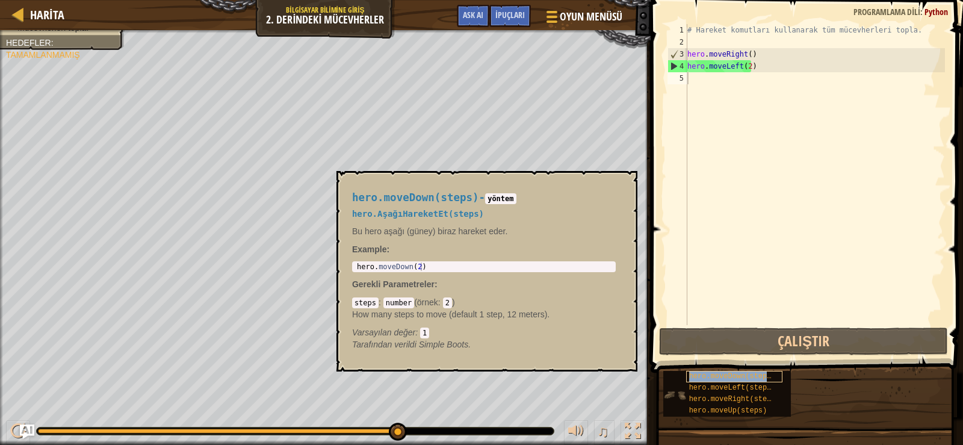
type textarea "hero.moveDown(steps)"
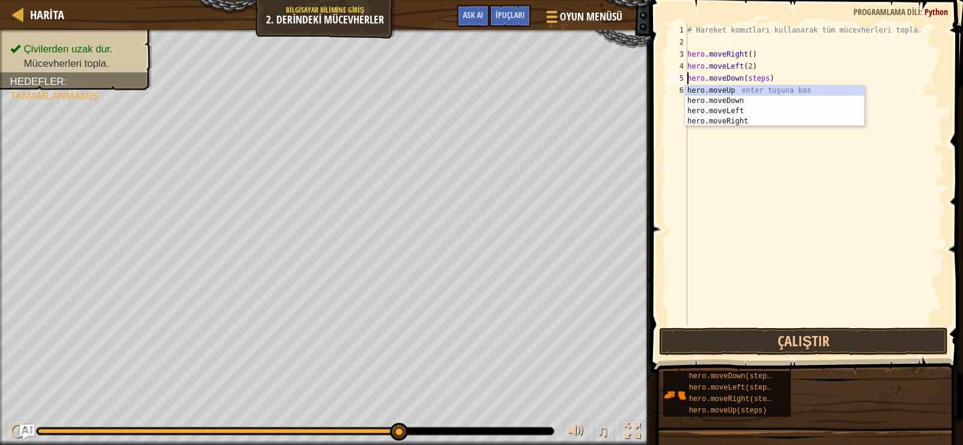
click at [760, 164] on div "# Hareket komutları kullanarak tüm mücevherleri topla. hero . moveRight ( ) her…" at bounding box center [815, 186] width 260 height 325
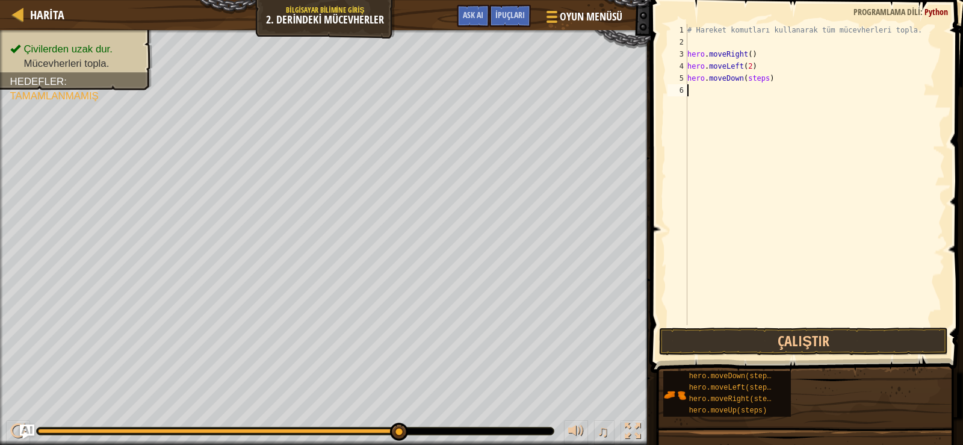
scroll to position [5, 0]
click at [764, 82] on div "# Hareket komutları kullanarak tüm mücevherleri topla. hero . moveRight ( ) her…" at bounding box center [815, 186] width 260 height 325
drag, startPoint x: 749, startPoint y: 67, endPoint x: 686, endPoint y: 67, distance: 63.2
click at [687, 67] on div "hero.moveDown(2) 1 2 3 4 5 6 # Hareket komutları kullanarak tüm mücevherleri to…" at bounding box center [805, 174] width 280 height 301
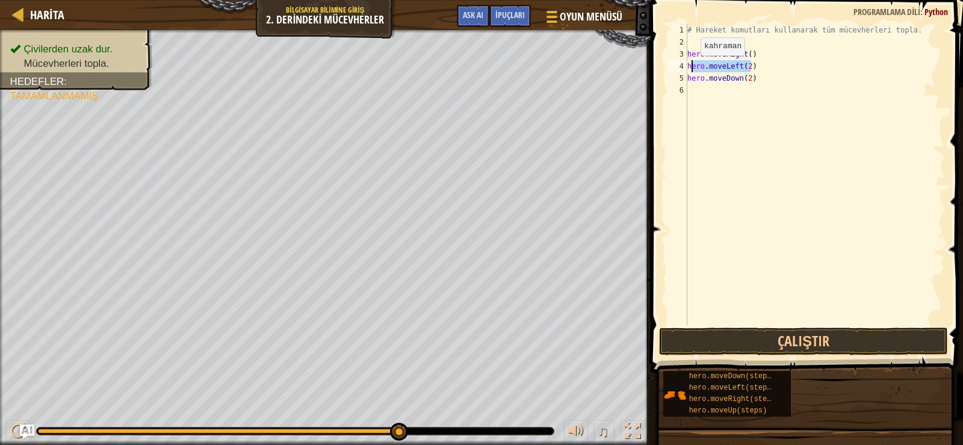
type textarea "hero.moveLeft(2)"
click at [689, 79] on div "# Hareket komutları kullanarak tüm mücevherleri topla. hero . moveRight ( ) her…" at bounding box center [815, 186] width 260 height 325
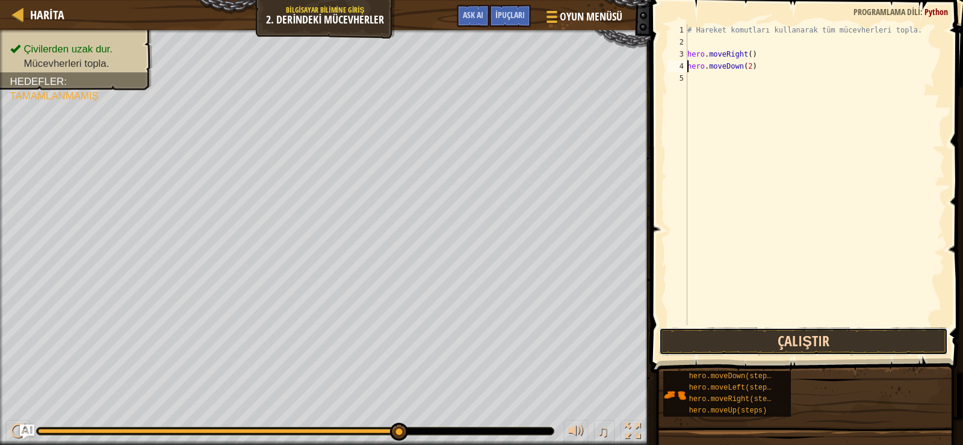
click at [778, 339] on button "Çalıştır" at bounding box center [803, 341] width 289 height 28
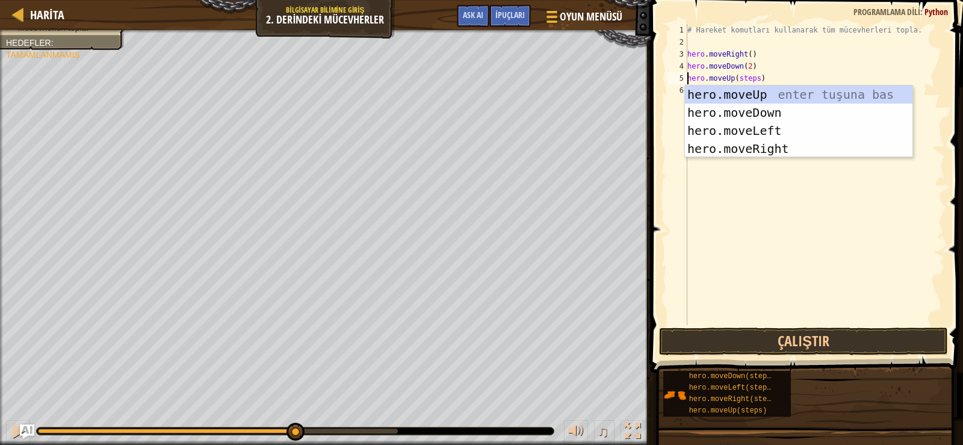
click at [752, 79] on div "# Hareket komutları kullanarak tüm mücevherleri topla. hero . moveRight ( ) her…" at bounding box center [815, 186] width 260 height 325
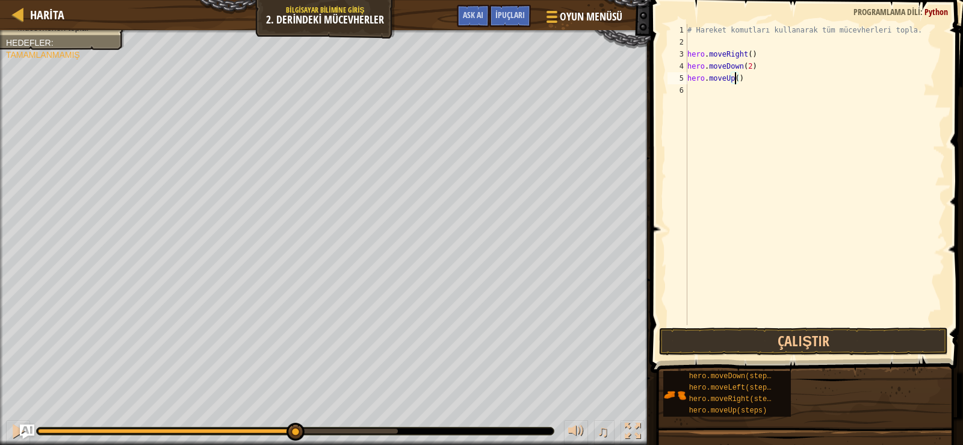
scroll to position [5, 4]
click at [750, 339] on button "Çalıştır" at bounding box center [803, 341] width 289 height 28
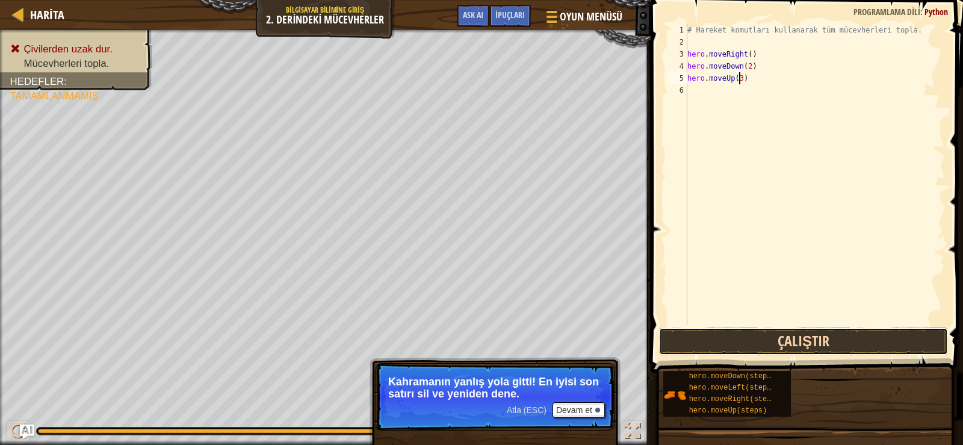
click at [754, 344] on button "Çalıştır" at bounding box center [803, 341] width 289 height 28
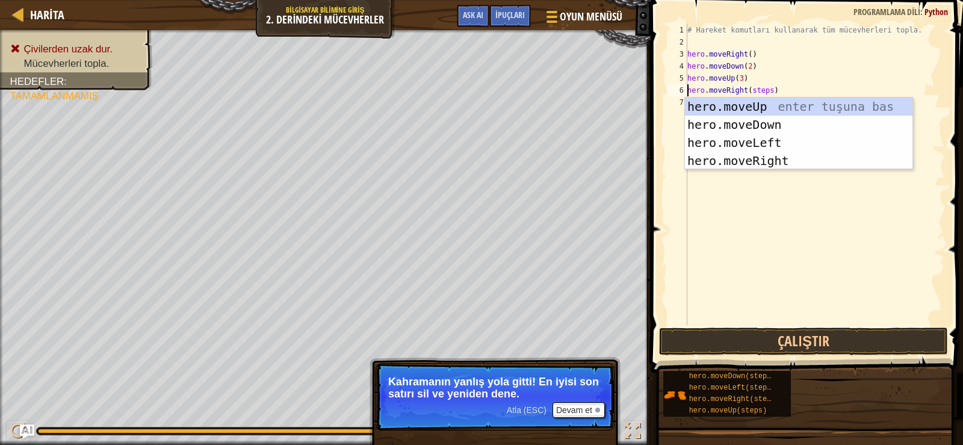
click at [760, 90] on div "# Hareket komutları kullanarak tüm mücevherleri topla. hero . moveRight ( ) her…" at bounding box center [815, 186] width 260 height 325
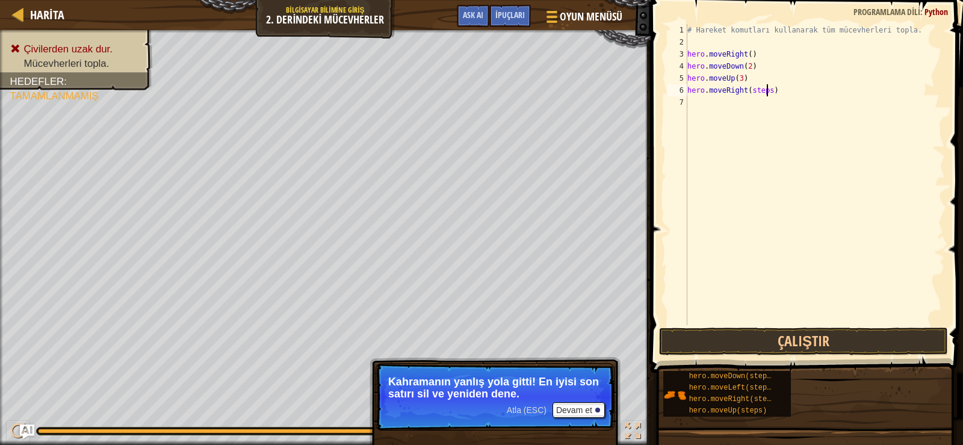
click at [766, 88] on div "# Hareket komutları kullanarak tüm mücevherleri topla. hero . moveRight ( ) her…" at bounding box center [815, 186] width 260 height 325
click at [739, 80] on div "# Hareket komutları kullanarak tüm mücevherleri topla. hero . moveRight ( ) her…" at bounding box center [815, 186] width 260 height 325
click at [799, 341] on button "Çalıştır" at bounding box center [803, 341] width 289 height 28
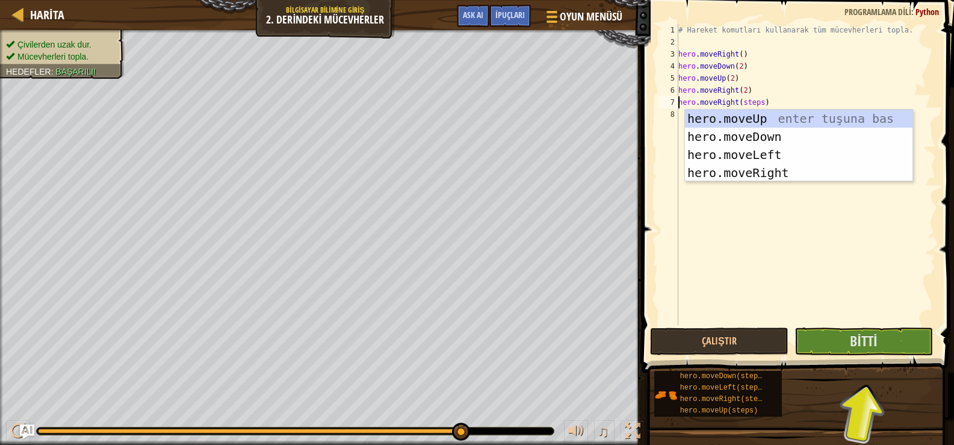
click at [761, 102] on div "# Hareket komutları kullanarak tüm mücevherleri topla. hero . moveRight ( ) her…" at bounding box center [806, 186] width 260 height 325
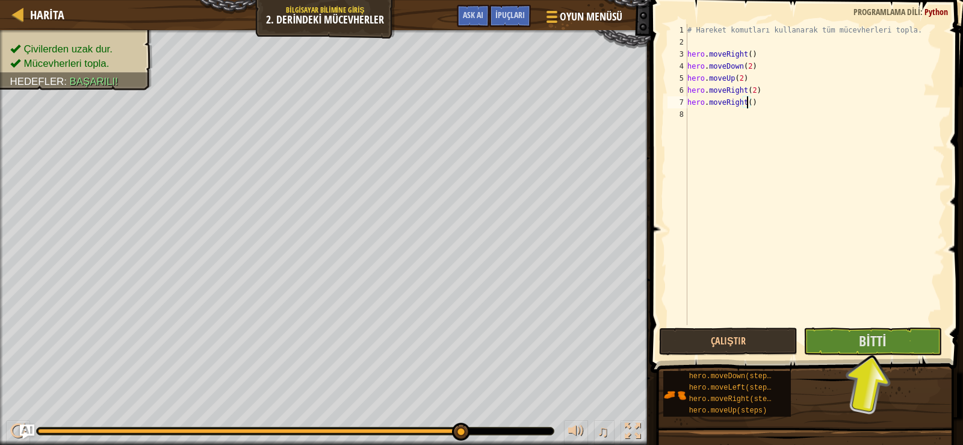
scroll to position [5, 5]
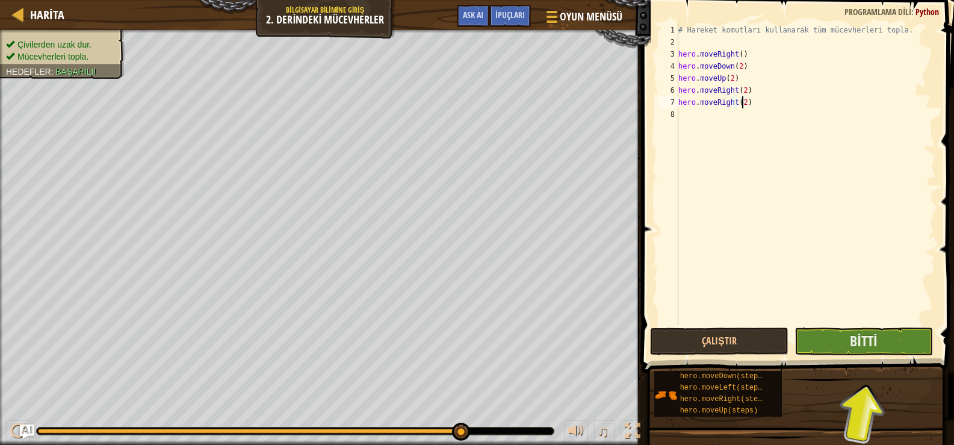
type textarea "hero.moveRight(2)"
click at [831, 339] on button "Bitti" at bounding box center [864, 341] width 138 height 28
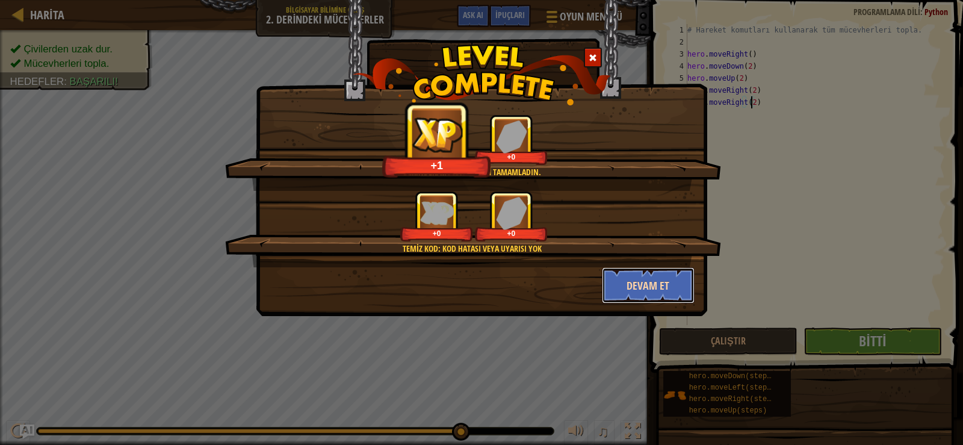
click at [653, 290] on button "Devam et" at bounding box center [648, 285] width 93 height 36
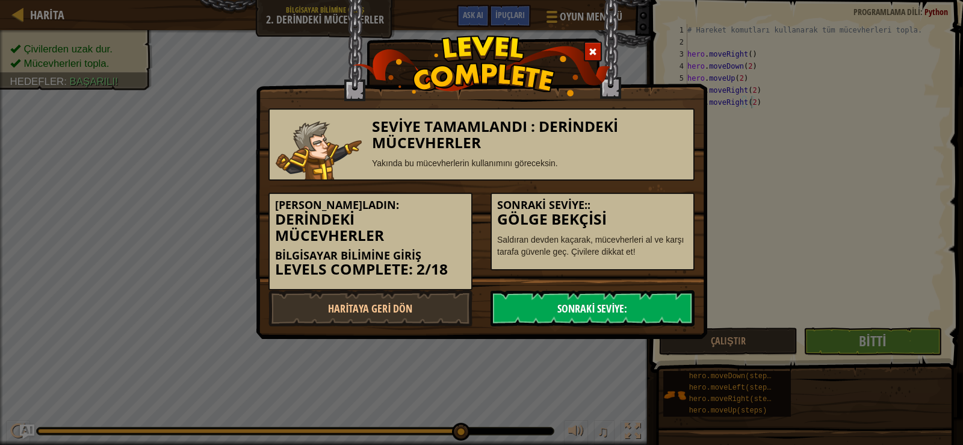
click at [626, 317] on link "Sonraki Seviye:" at bounding box center [593, 308] width 204 height 36
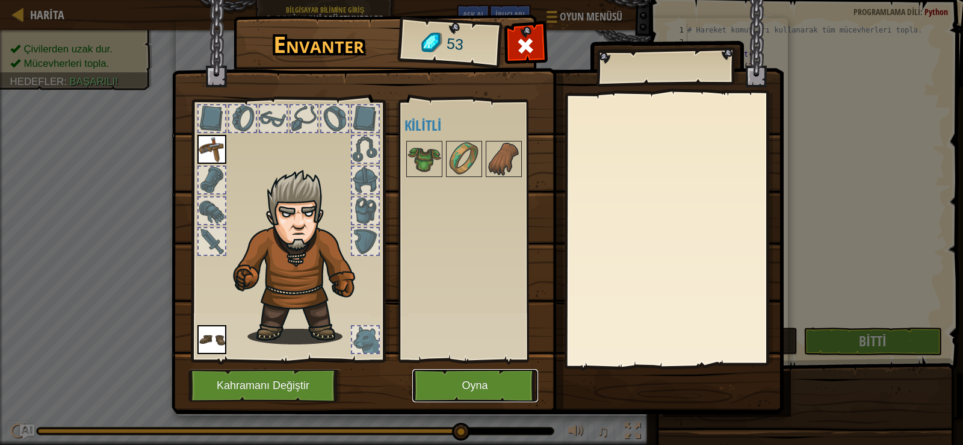
click at [494, 392] on button "Oyna" at bounding box center [475, 385] width 126 height 33
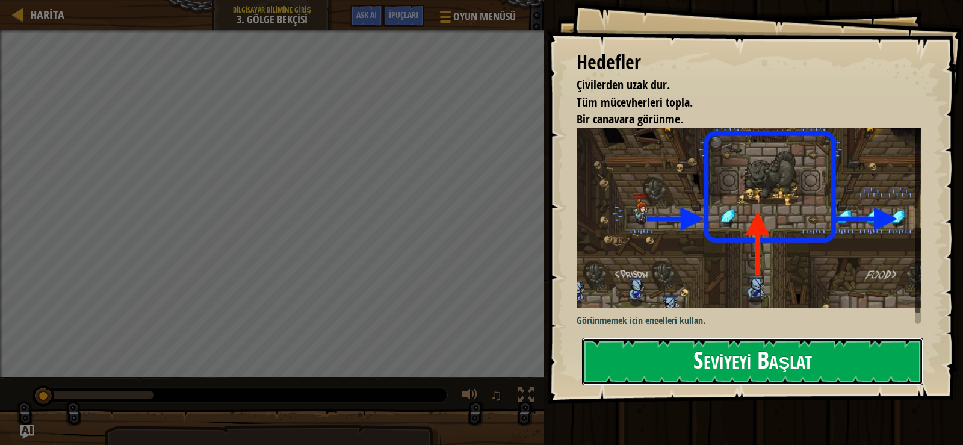
click at [776, 356] on button "Seviyeyi Başlat" at bounding box center [752, 362] width 341 height 48
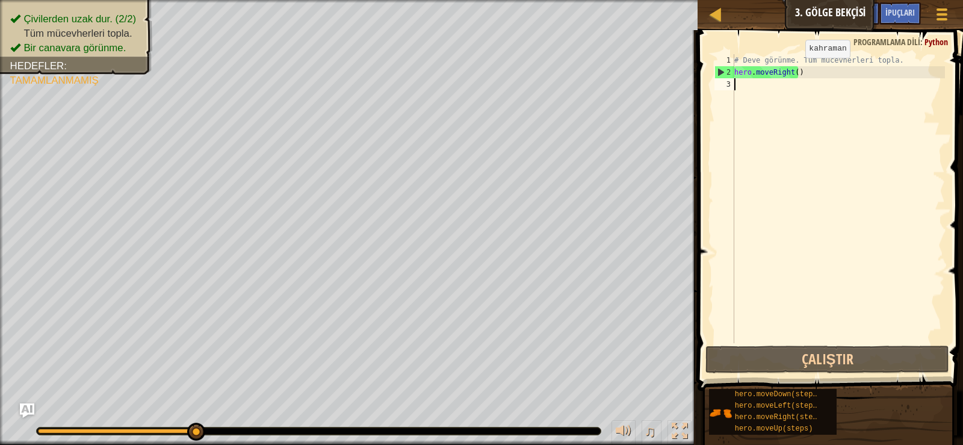
click at [795, 70] on div "# Deve görünme. Tüm mücevherleri topla. hero . moveRight ( )" at bounding box center [838, 210] width 213 height 313
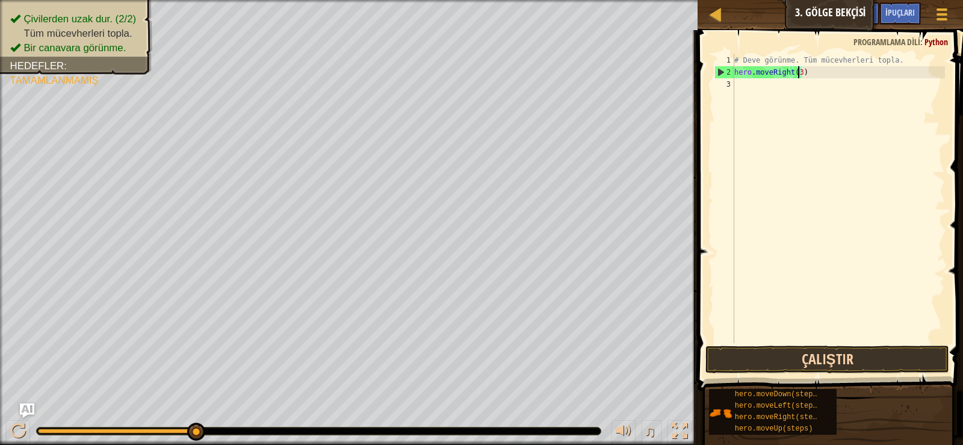
scroll to position [5, 5]
click at [813, 356] on button "Çalıştır" at bounding box center [826, 360] width 243 height 28
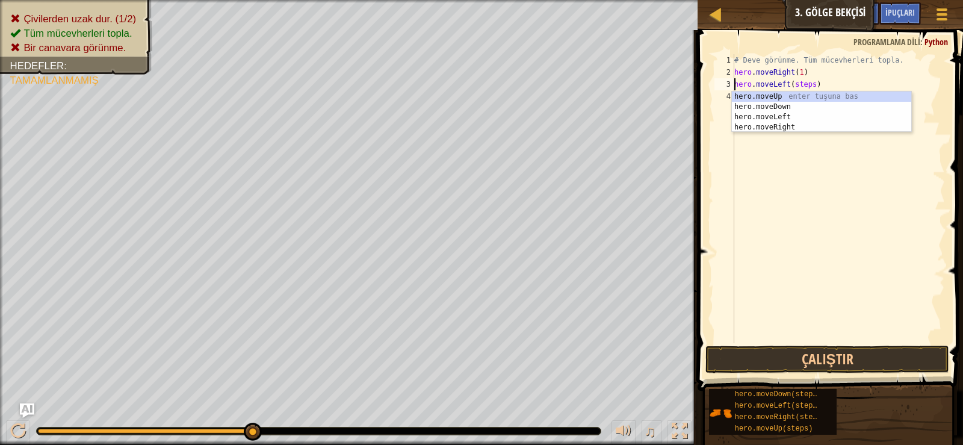
click at [811, 80] on div "# Deve görünme. Tüm mücevherleri topla. hero . moveRight ( 1 ) hero . moveLeft …" at bounding box center [838, 210] width 213 height 313
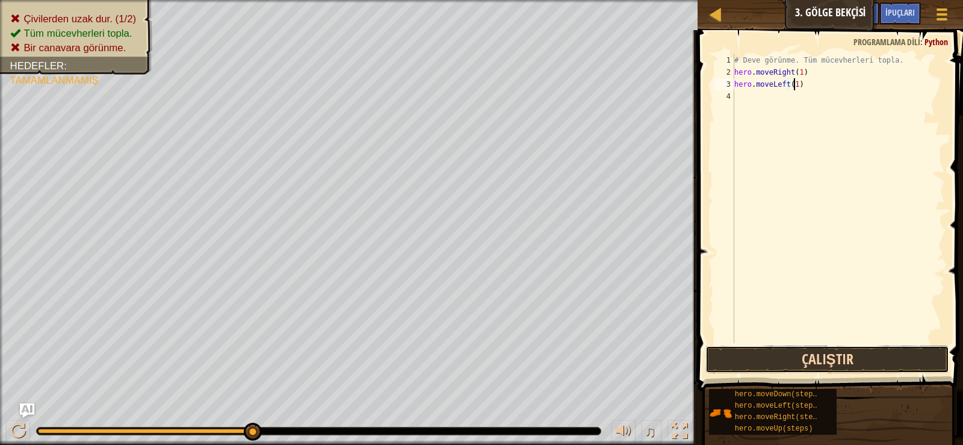
click at [861, 361] on button "Çalıştır" at bounding box center [826, 360] width 243 height 28
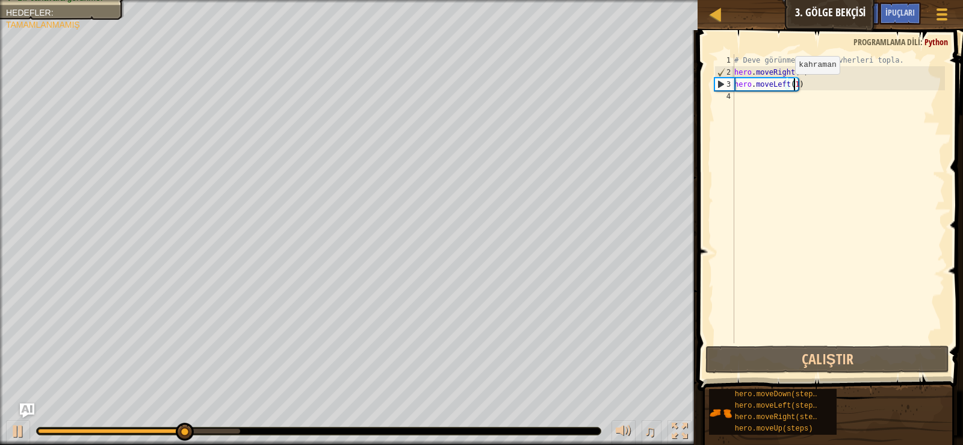
click at [784, 85] on div "# Deve görünme. Tüm mücevherleri topla. hero . moveRight ( 1 ) hero . moveLeft …" at bounding box center [838, 210] width 213 height 313
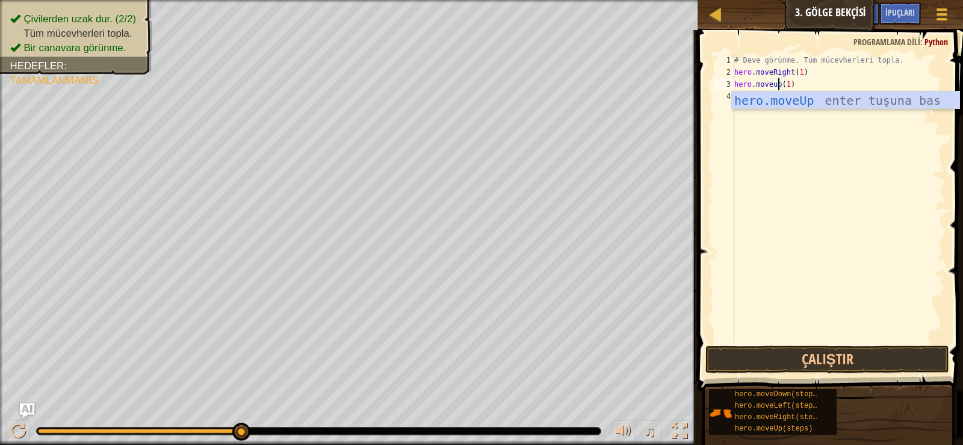
scroll to position [5, 4]
click at [800, 102] on div "hero.moveUp enter tuşuna bas" at bounding box center [846, 118] width 228 height 54
click at [800, 87] on div "# Deve görünme. Tüm mücevherleri topla. hero . moveRight ( 1 ) hero . moveUp ( …" at bounding box center [838, 210] width 213 height 313
click at [816, 362] on button "Çalıştır" at bounding box center [826, 360] width 243 height 28
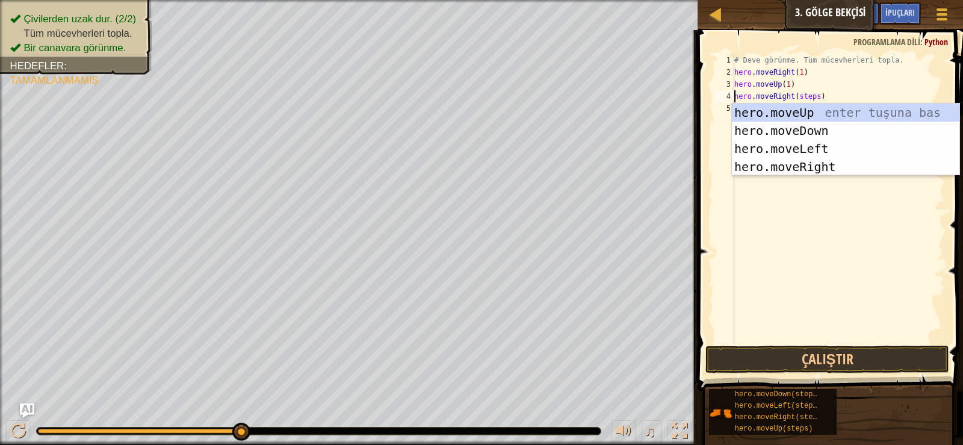
click at [811, 95] on div "# Deve görünme. Tüm mücevherleri topla. hero . moveRight ( 1 ) hero . moveUp ( …" at bounding box center [838, 210] width 213 height 313
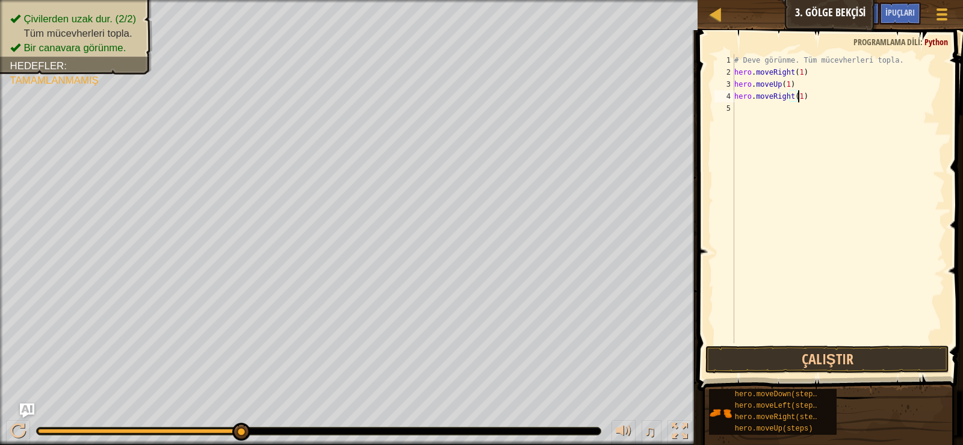
scroll to position [5, 5]
click at [828, 365] on button "Çalıştır" at bounding box center [826, 360] width 243 height 28
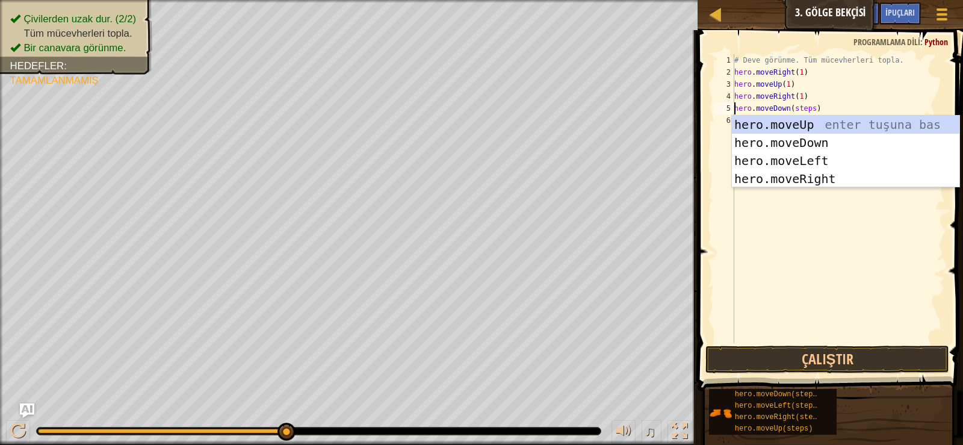
click at [810, 110] on div "# Deve görünme. Tüm mücevherleri topla. hero . moveRight ( 1 ) hero . moveUp ( …" at bounding box center [838, 210] width 213 height 313
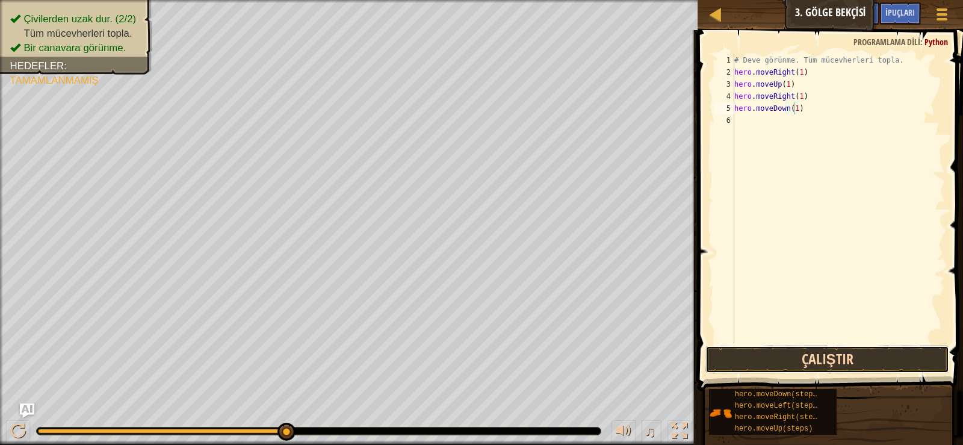
click at [777, 365] on button "Çalıştır" at bounding box center [826, 360] width 243 height 28
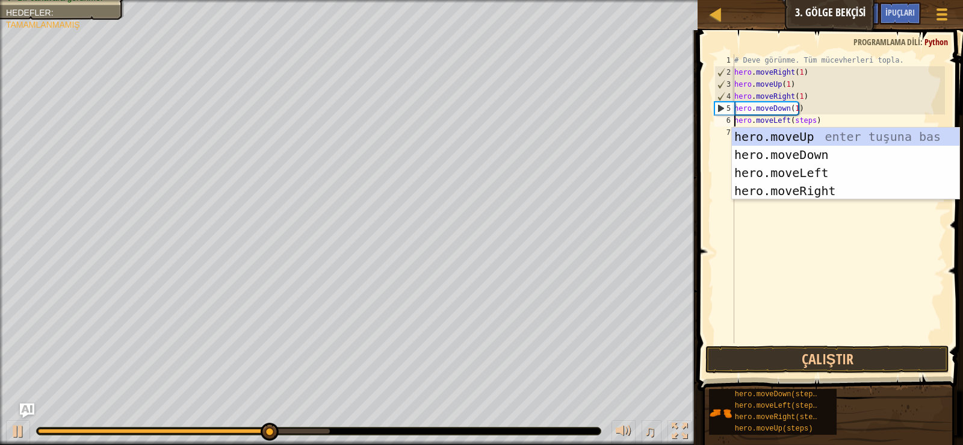
click at [810, 121] on div "# Deve görünme. Tüm mücevherleri topla. hero . moveRight ( 1 ) hero . moveUp ( …" at bounding box center [838, 210] width 213 height 313
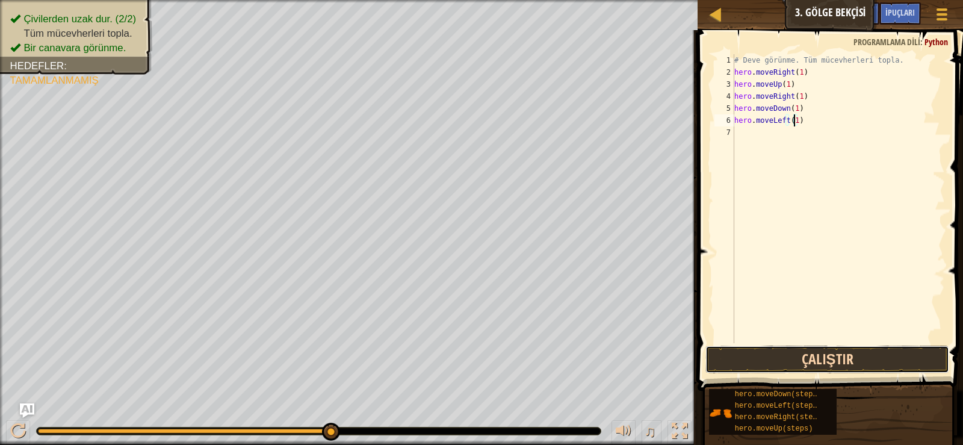
click at [792, 356] on button "Çalıştır" at bounding box center [826, 360] width 243 height 28
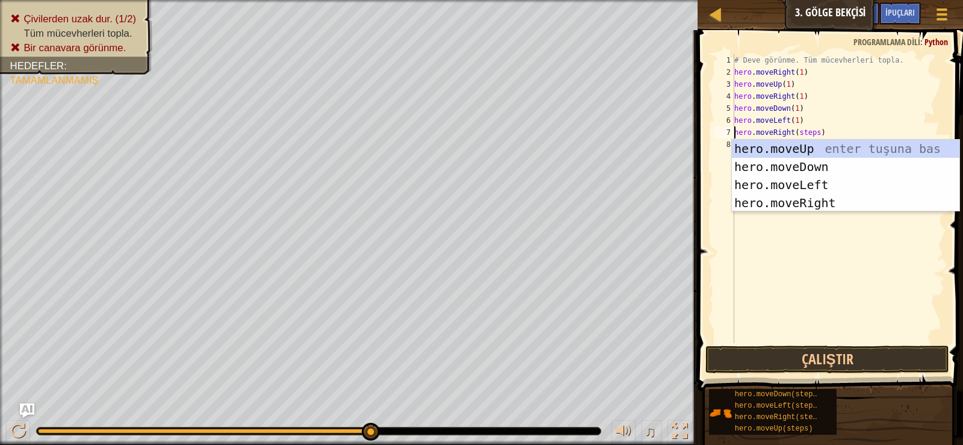
click at [823, 114] on div "# Deve görünme. Tüm mücevherleri topla. hero . moveRight ( 1 ) hero . moveUp ( …" at bounding box center [838, 210] width 213 height 313
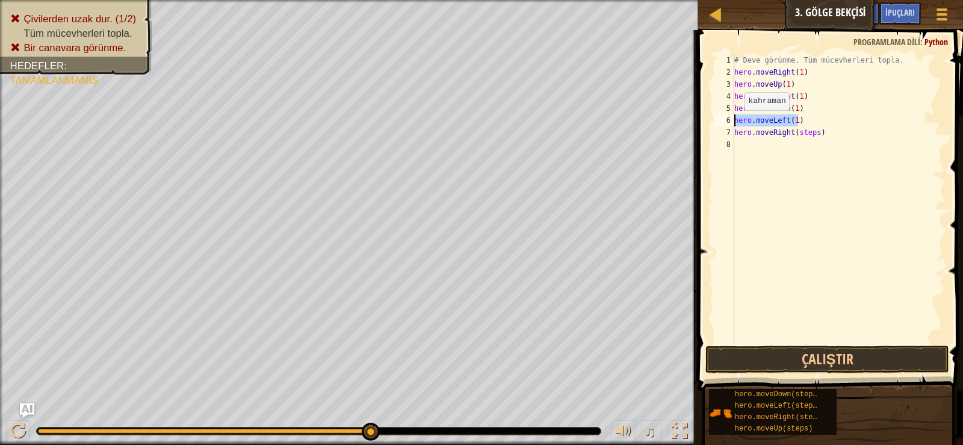
drag, startPoint x: 820, startPoint y: 120, endPoint x: 733, endPoint y: 123, distance: 86.7
click at [733, 123] on div "hero.moveDown(1) 1 2 3 4 5 6 7 8 # Deve görünme. Tüm mücevherleri topla. hero .…" at bounding box center [828, 198] width 233 height 289
type textarea "hero.moveLeft(1)"
click at [736, 133] on div "# Deve görünme. Tüm mücevherleri topla. hero . moveRight ( 1 ) hero . moveUp ( …" at bounding box center [838, 210] width 213 height 313
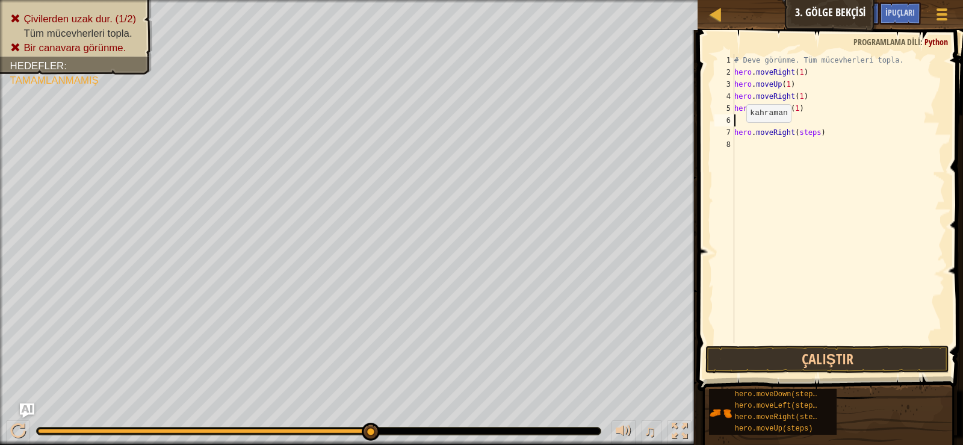
type textarea "hero.moveRight(steps)"
click at [814, 126] on div "# Deve görünme. Tüm mücevherleri topla. hero . moveRight ( 1 ) hero . moveUp ( …" at bounding box center [838, 210] width 213 height 313
click at [811, 123] on div "# Deve görünme. Tüm mücevherleri topla. hero . moveRight ( 1 ) hero . moveUp ( …" at bounding box center [838, 210] width 213 height 313
type textarea "hero.moveRight(1)"
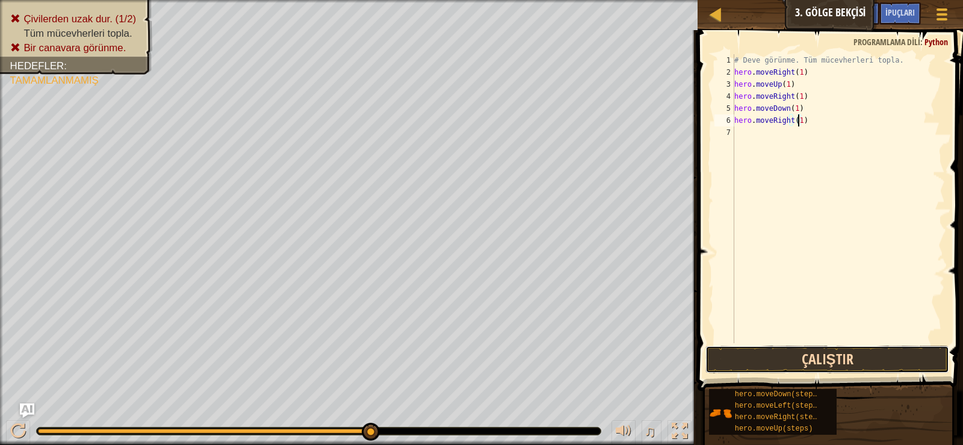
click at [814, 366] on button "Çalıştır" at bounding box center [826, 360] width 243 height 28
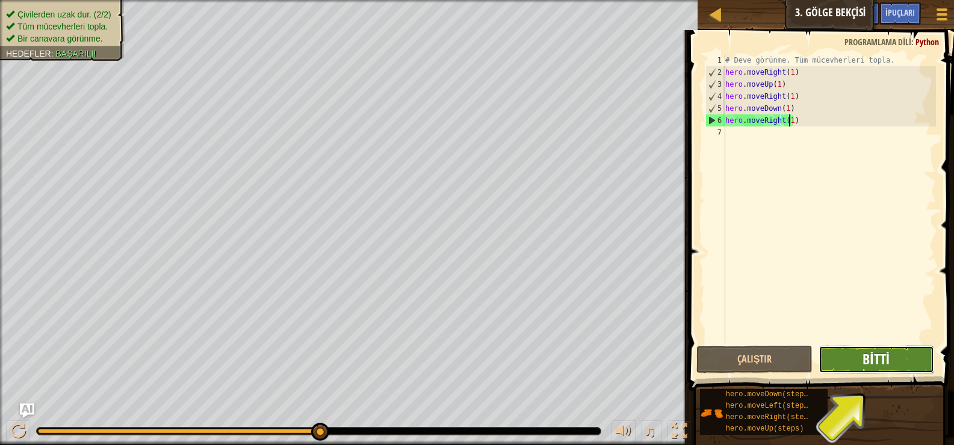
click at [886, 363] on span "Bitti" at bounding box center [876, 358] width 27 height 19
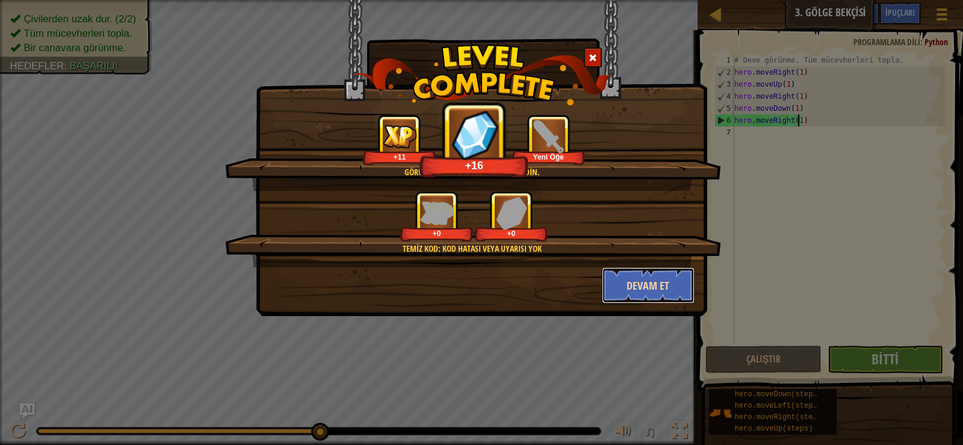
click at [657, 284] on button "Devam et" at bounding box center [648, 285] width 93 height 36
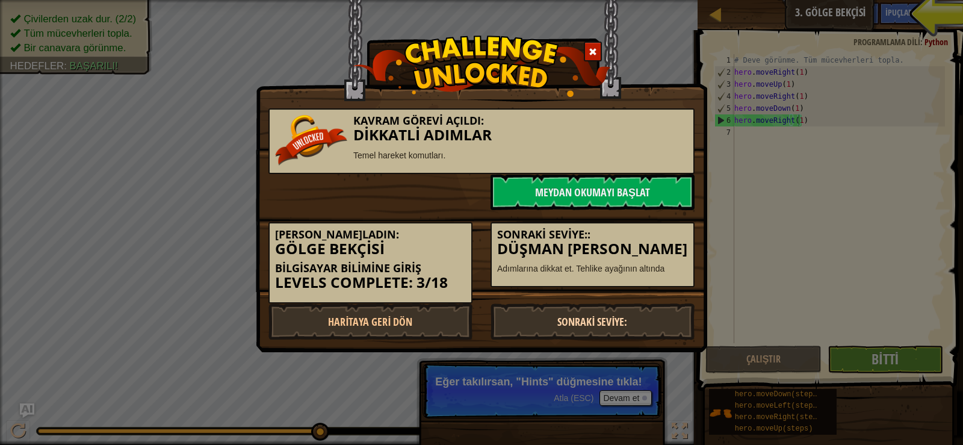
click at [594, 325] on link "Sonraki Seviye:" at bounding box center [593, 321] width 204 height 36
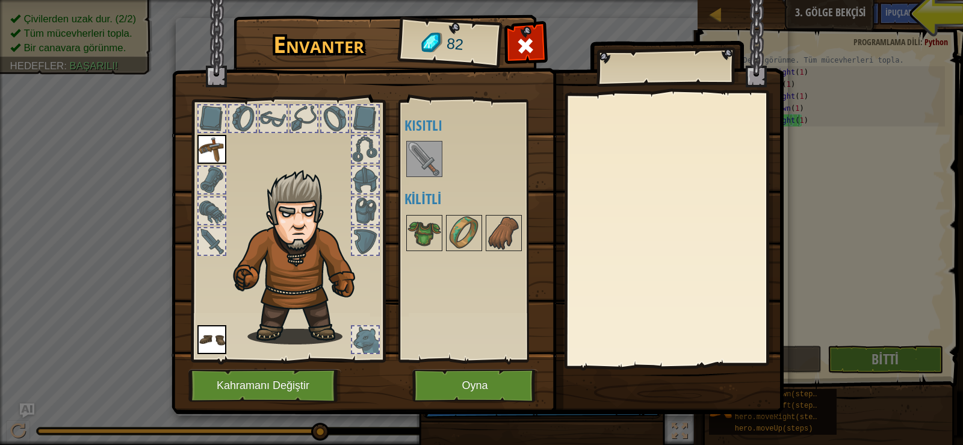
click at [430, 159] on img at bounding box center [425, 159] width 34 height 34
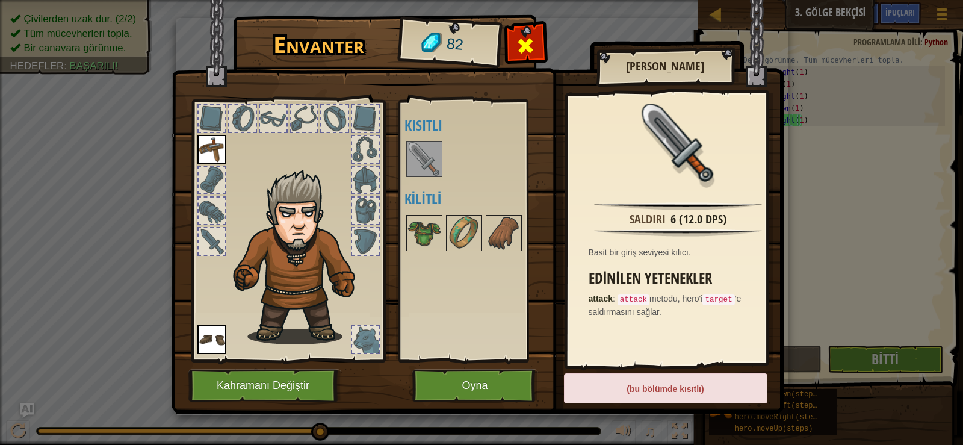
click at [544, 39] on div at bounding box center [526, 49] width 38 height 38
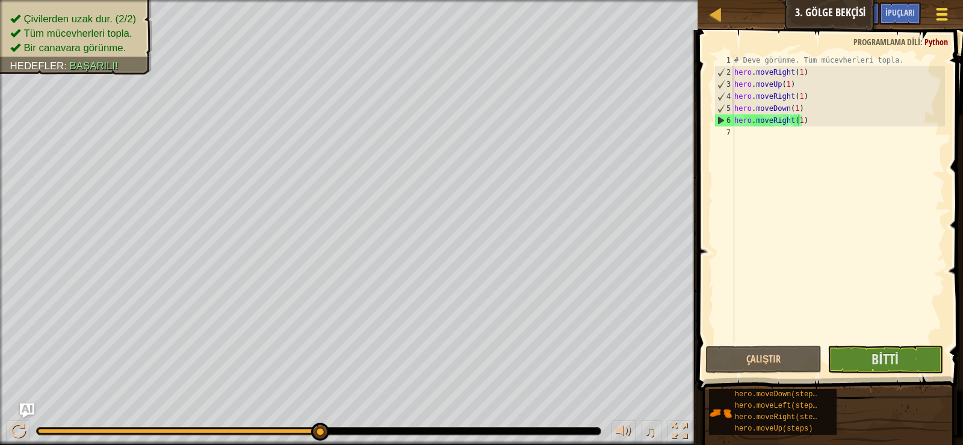
click at [939, 14] on span at bounding box center [942, 14] width 11 height 2
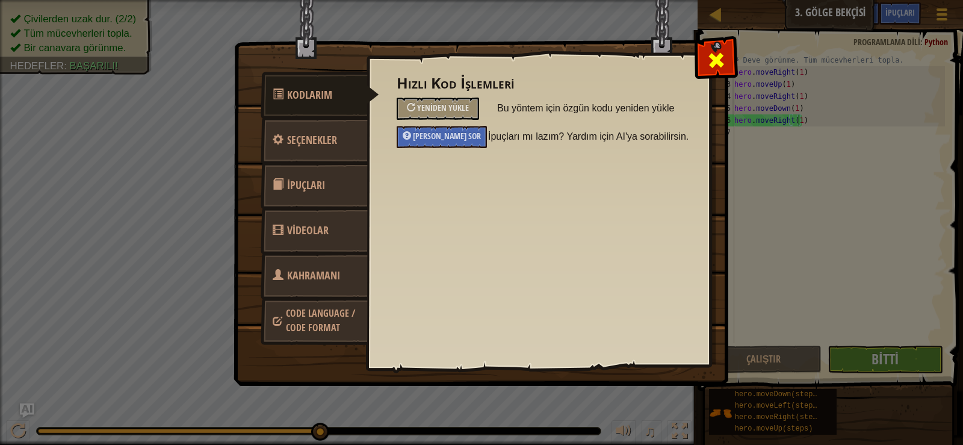
click at [713, 58] on span at bounding box center [716, 60] width 19 height 19
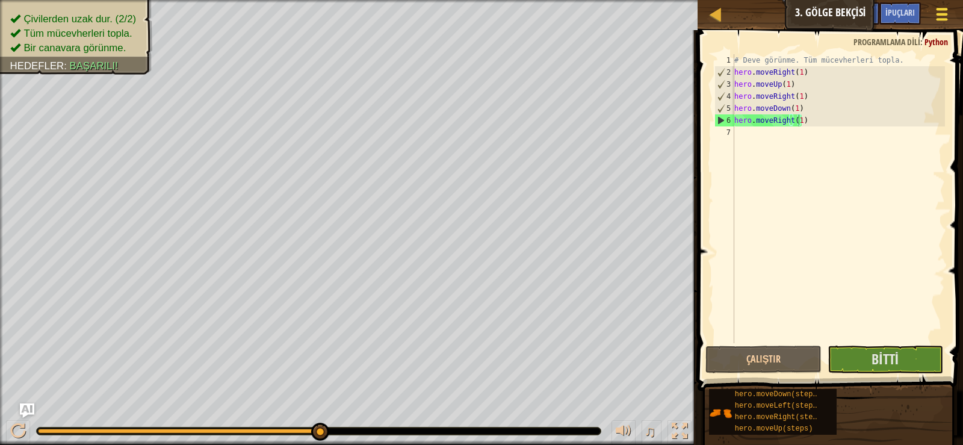
click at [949, 11] on div at bounding box center [942, 13] width 16 height 17
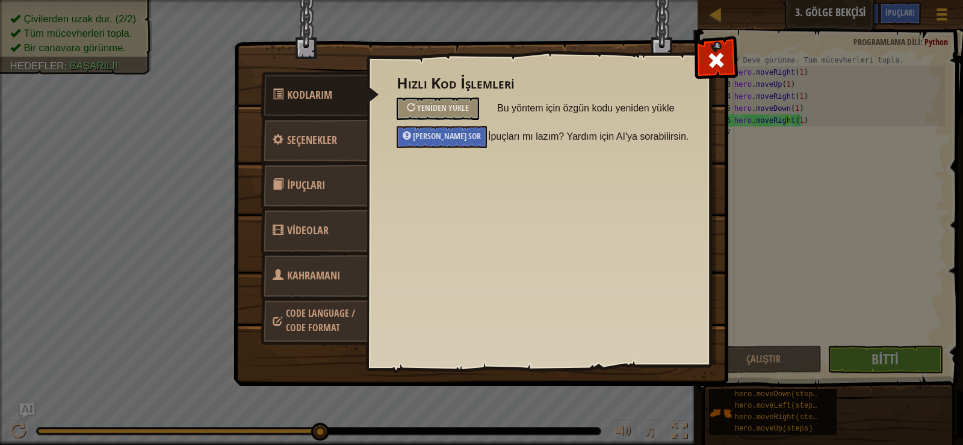
click at [159, 85] on div "Kodlarım Seçenekler İpuçları Videolar Kahramanı Değiştir Code Language / Code F…" at bounding box center [481, 222] width 963 height 445
